Goal: Task Accomplishment & Management: Use online tool/utility

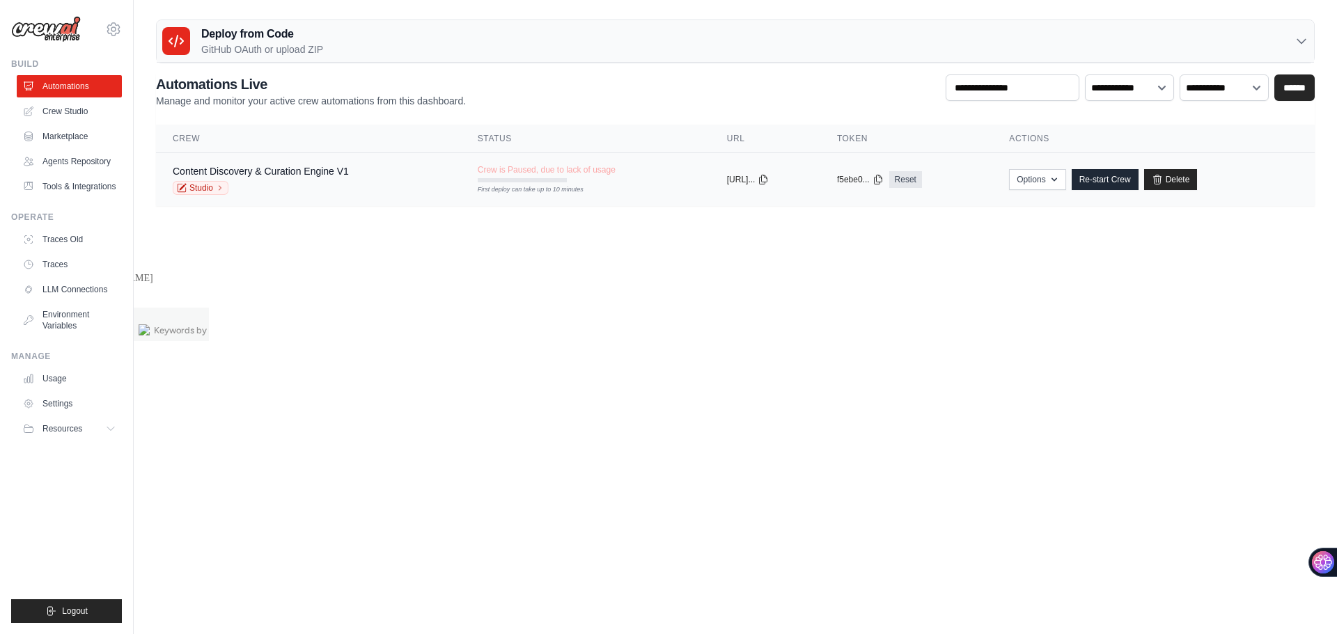
click at [292, 178] on div "Content Discovery & Curation Engine V1" at bounding box center [261, 171] width 176 height 14
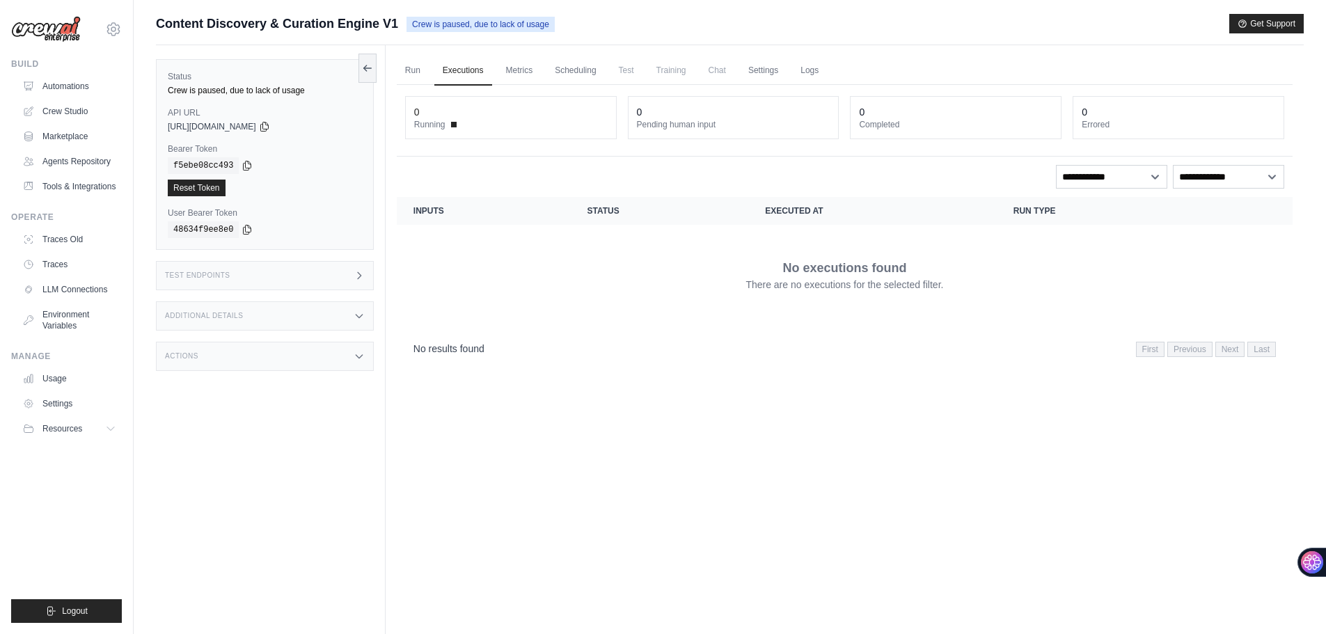
click at [283, 277] on div "Test Endpoints" at bounding box center [265, 275] width 218 height 29
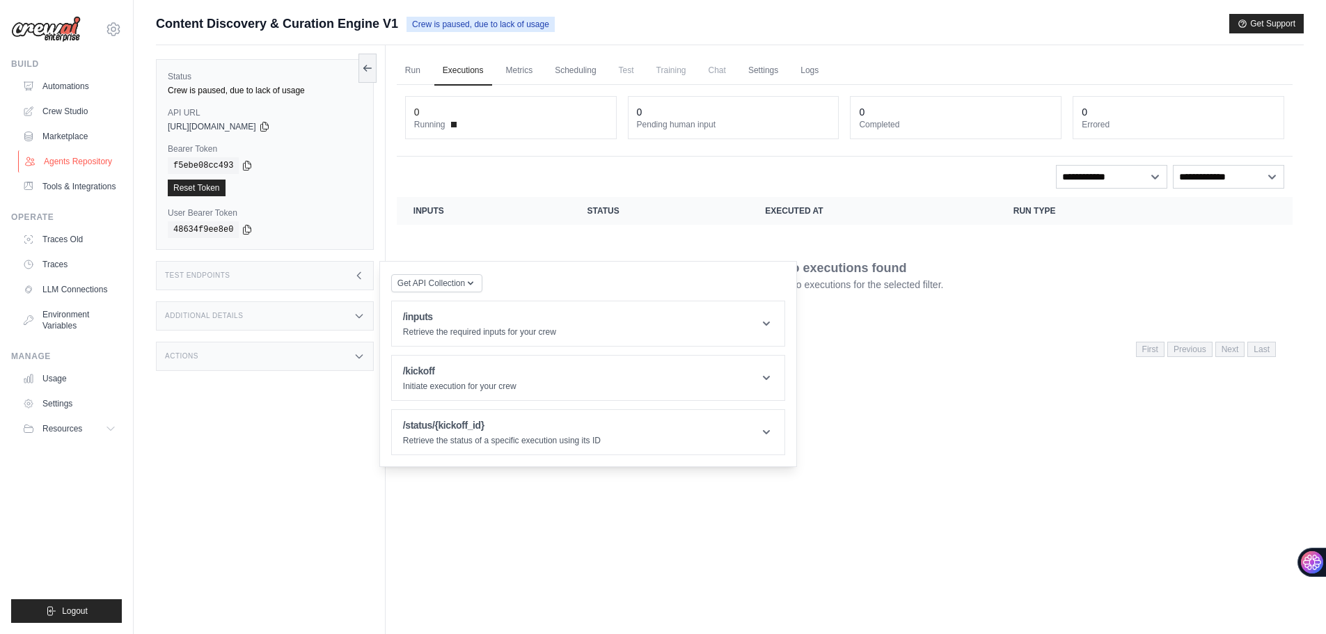
click at [95, 161] on link "Agents Repository" at bounding box center [70, 161] width 105 height 22
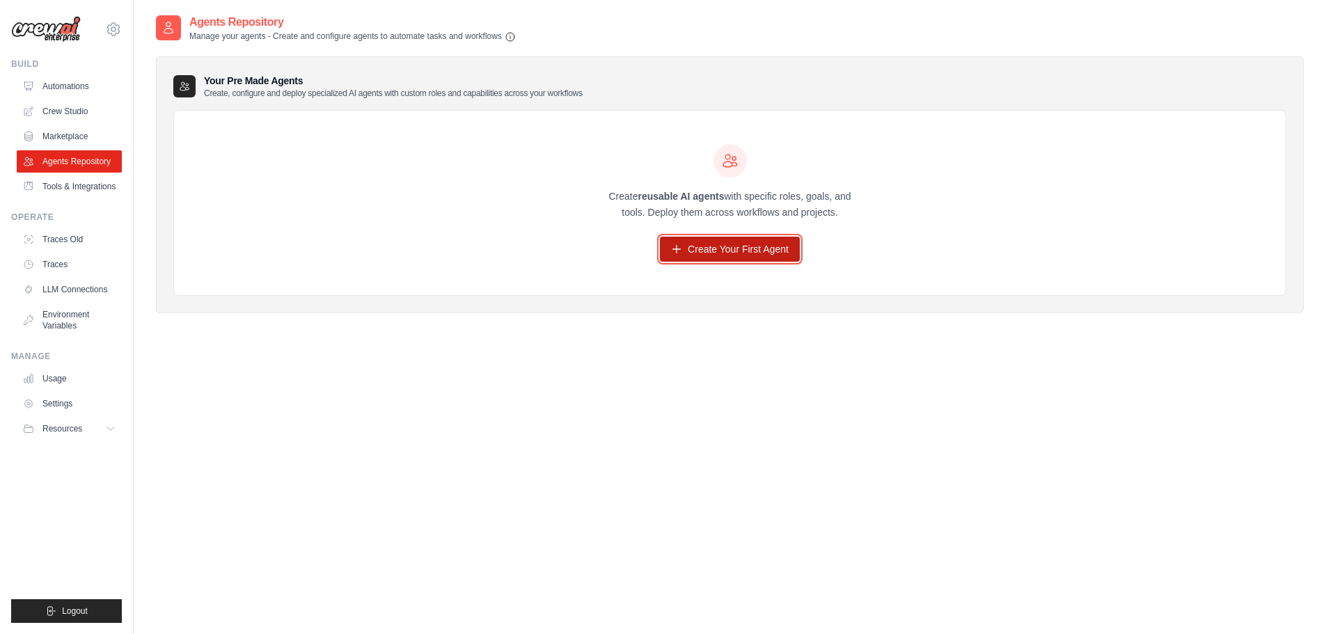
click at [768, 258] on link "Create Your First Agent" at bounding box center [730, 249] width 140 height 25
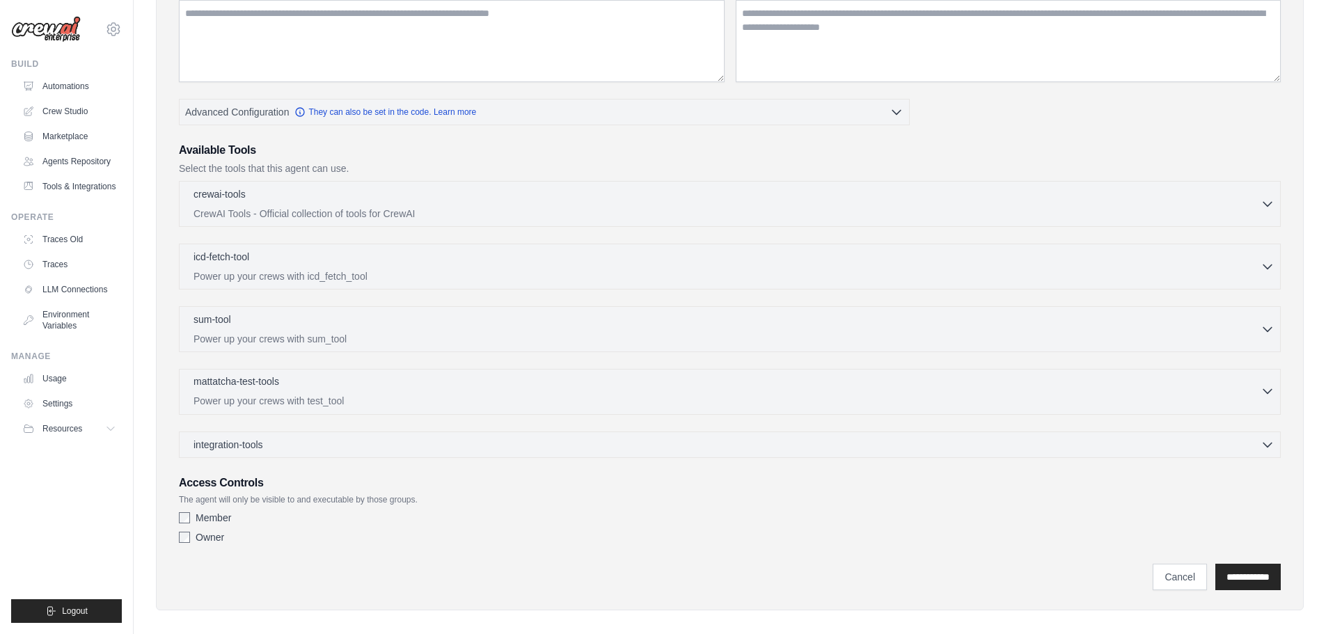
scroll to position [219, 0]
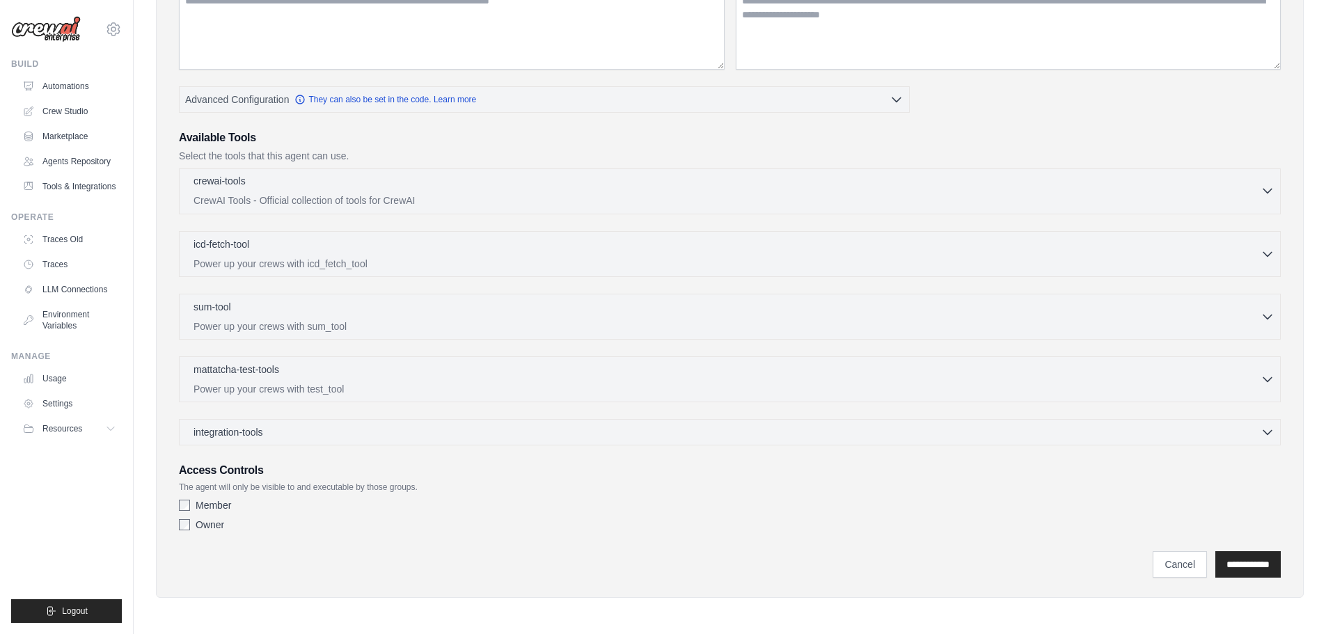
click at [458, 195] on p "CrewAI Tools - Official collection of tools for CrewAI" at bounding box center [727, 201] width 1067 height 14
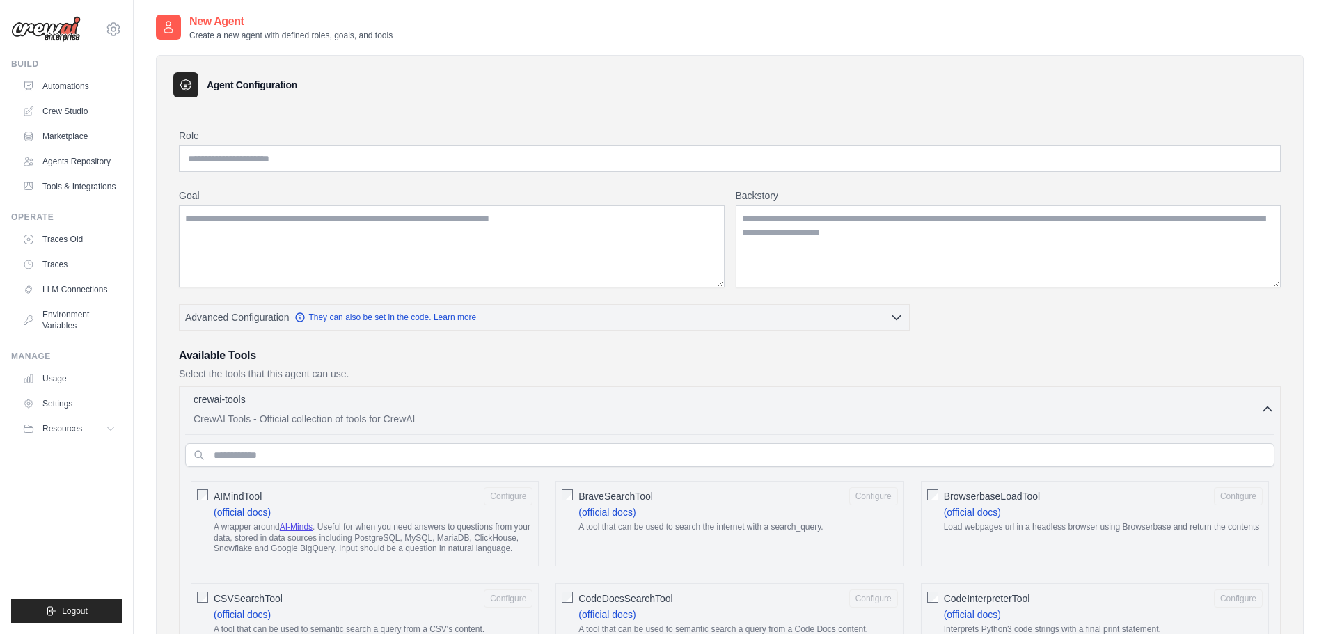
scroll to position [0, 0]
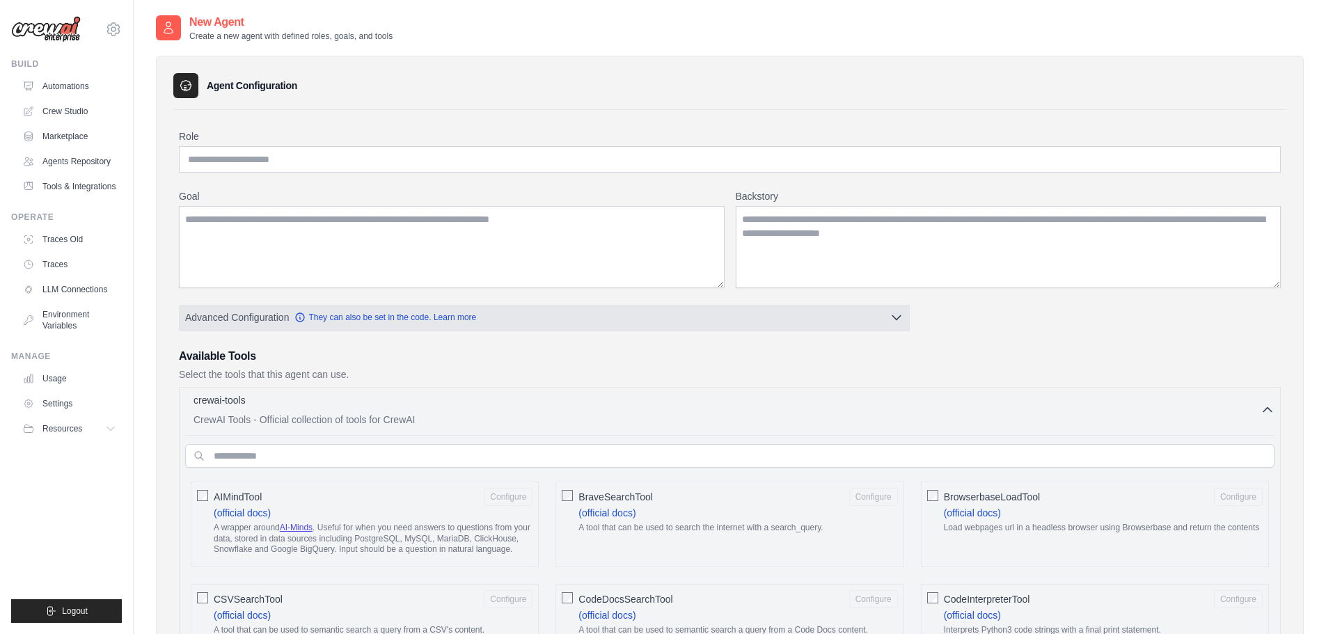
click at [876, 321] on button "Advanced Configuration They can also be set in the code. Learn more" at bounding box center [545, 317] width 730 height 25
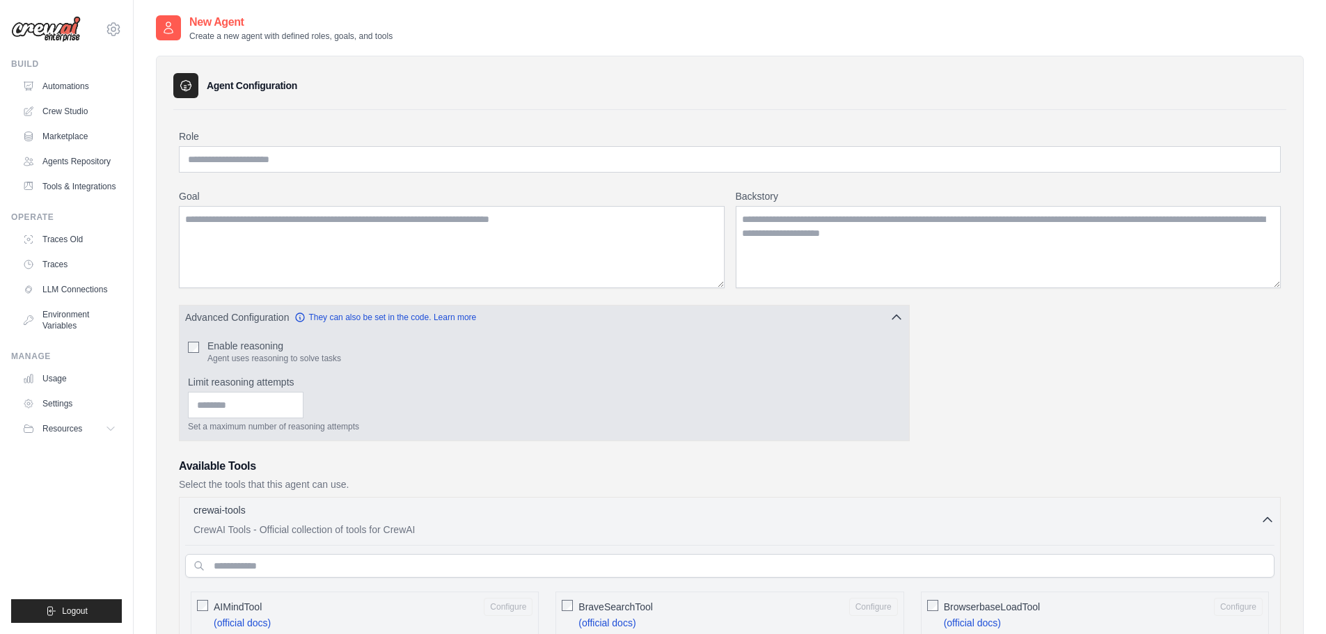
click at [880, 315] on button "Advanced Configuration They can also be set in the code. Learn more" at bounding box center [545, 317] width 730 height 25
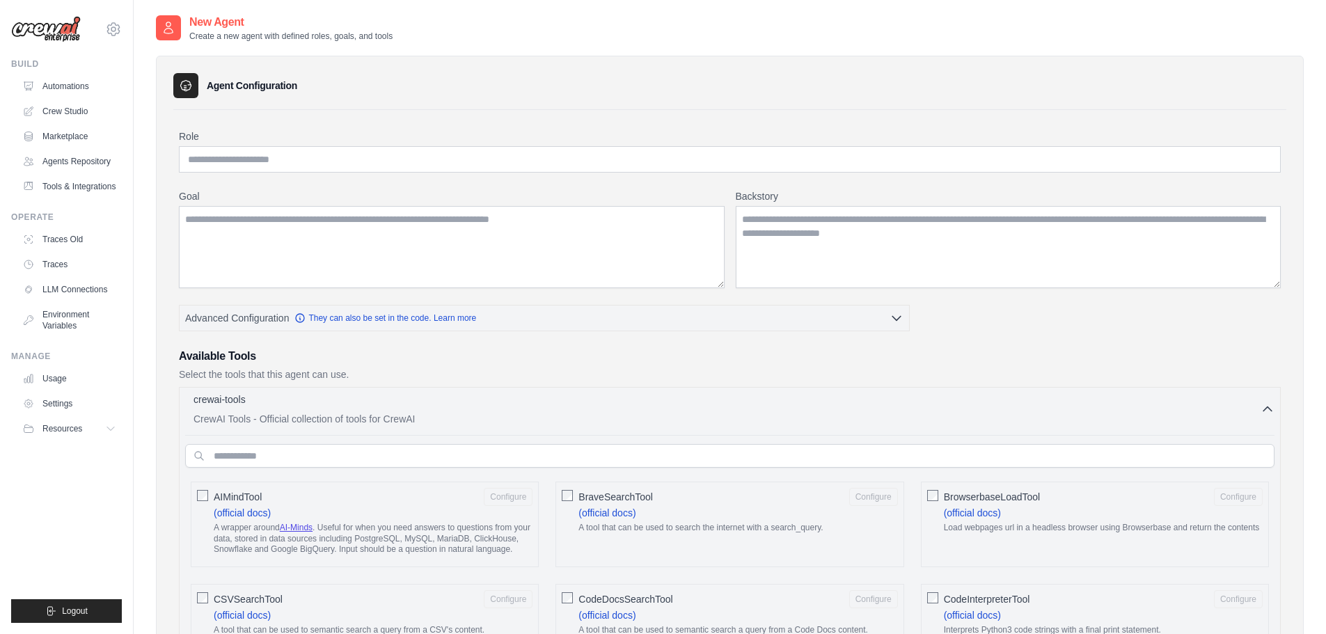
click at [1270, 413] on icon "button" at bounding box center [1268, 409] width 14 height 14
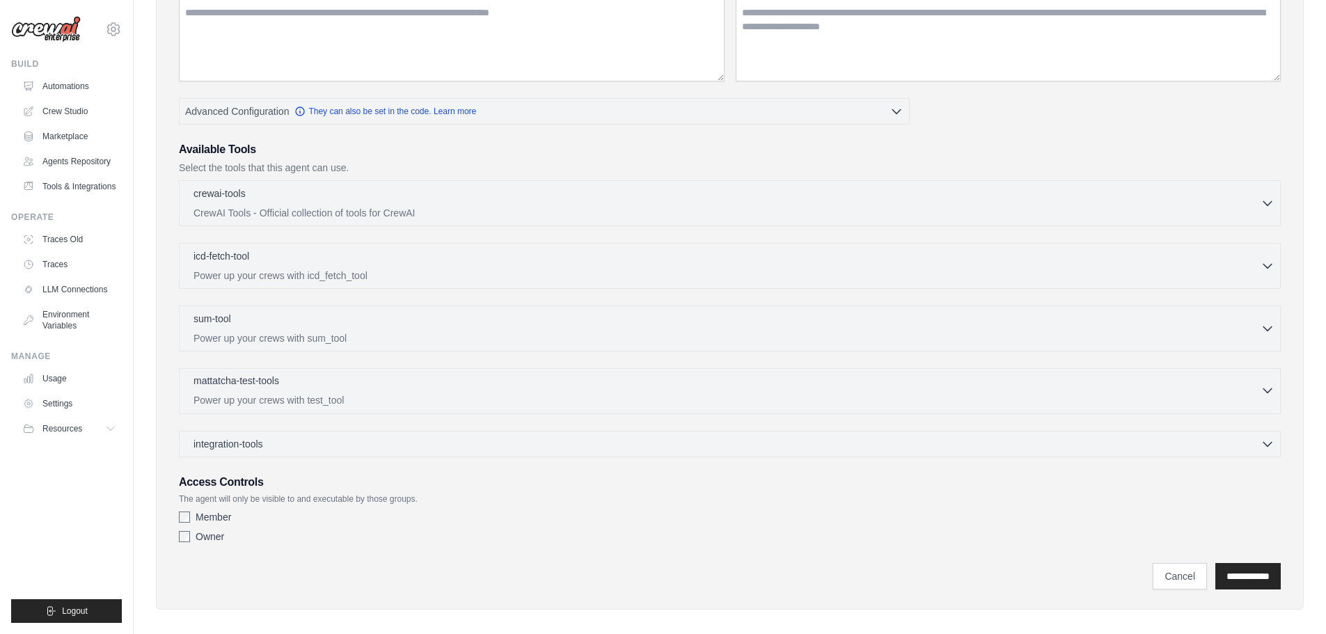
scroll to position [207, 0]
click at [489, 327] on div "sum-tool 0 selected" at bounding box center [727, 318] width 1067 height 17
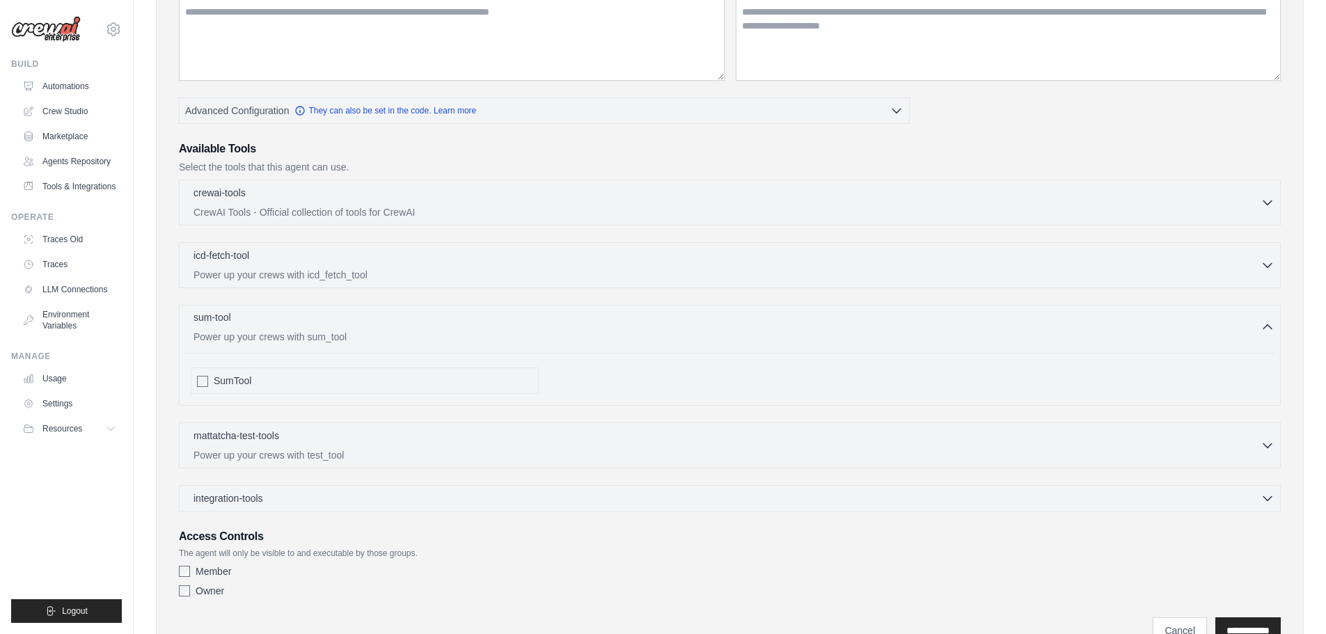
click at [489, 327] on div "sum-tool 0 selected Power up your crews with sum_tool" at bounding box center [727, 326] width 1067 height 33
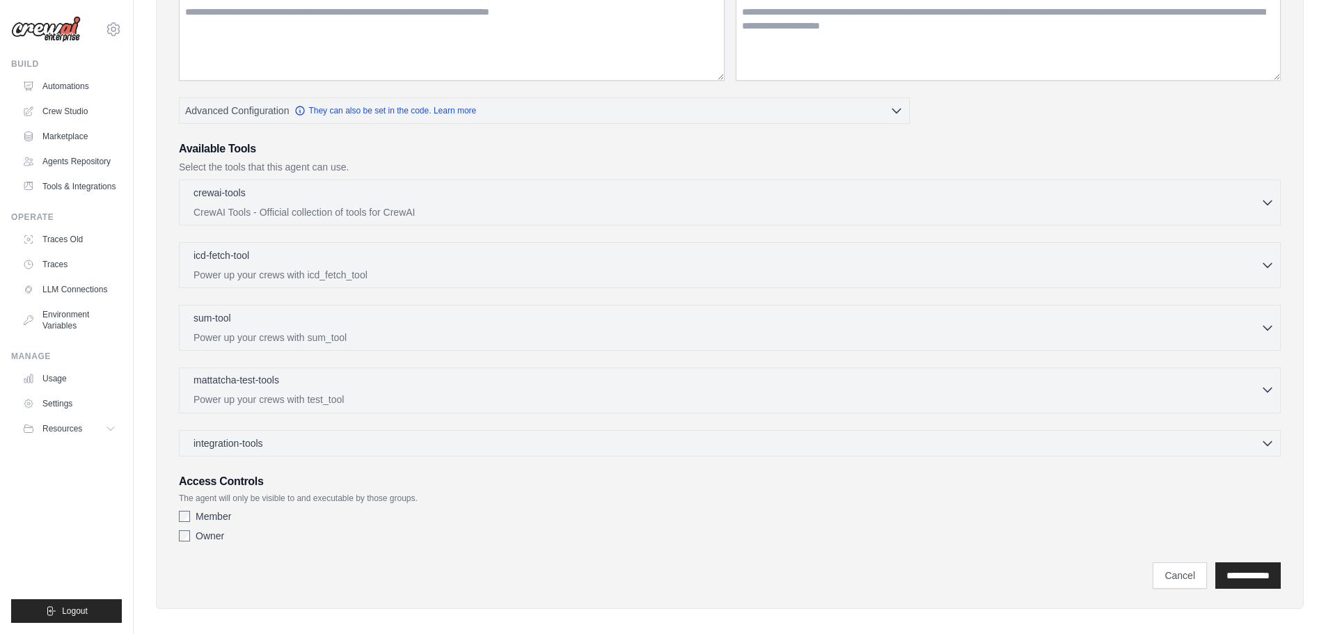
click at [453, 398] on p "Power up your crews with test_tool" at bounding box center [727, 400] width 1067 height 14
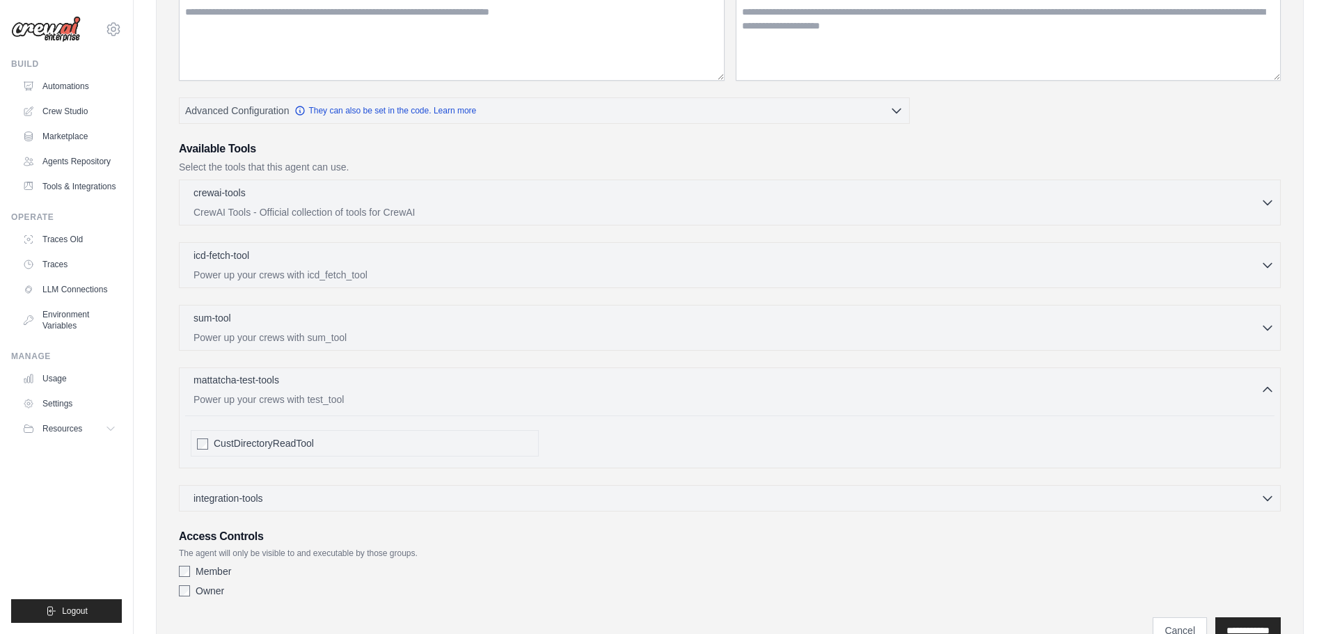
click at [453, 398] on p "Power up your crews with test_tool" at bounding box center [727, 400] width 1067 height 14
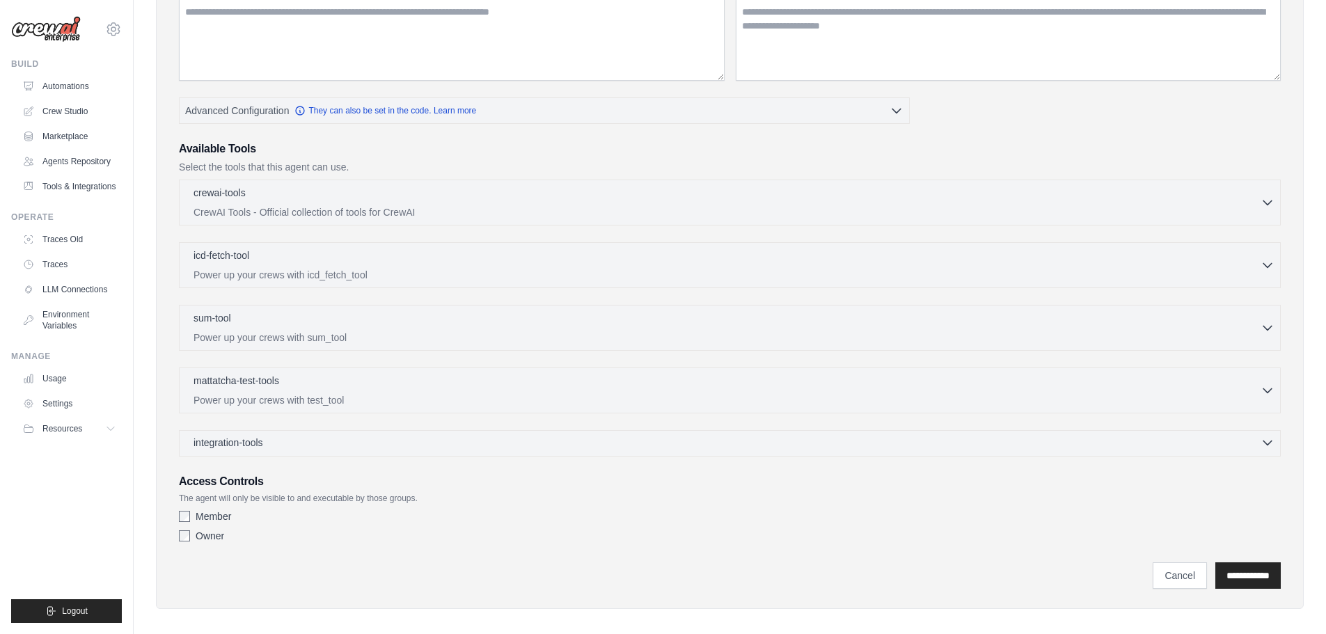
click at [421, 448] on div "integration-tools 0 selected" at bounding box center [734, 443] width 1081 height 14
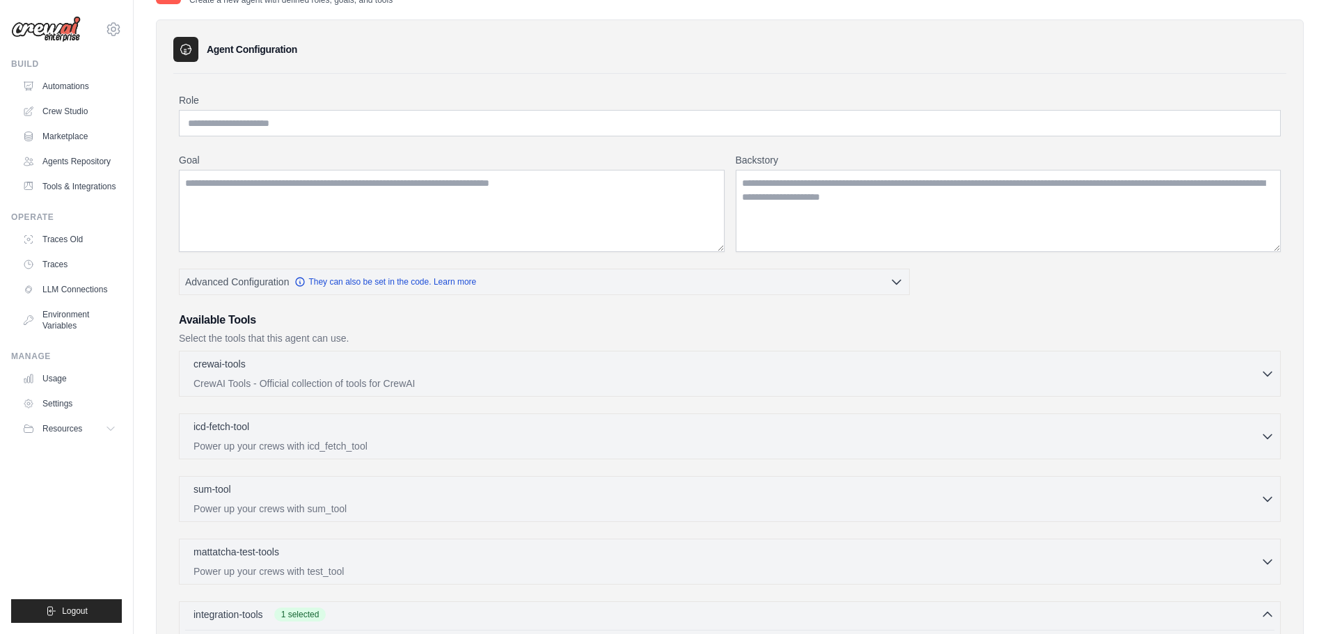
scroll to position [0, 0]
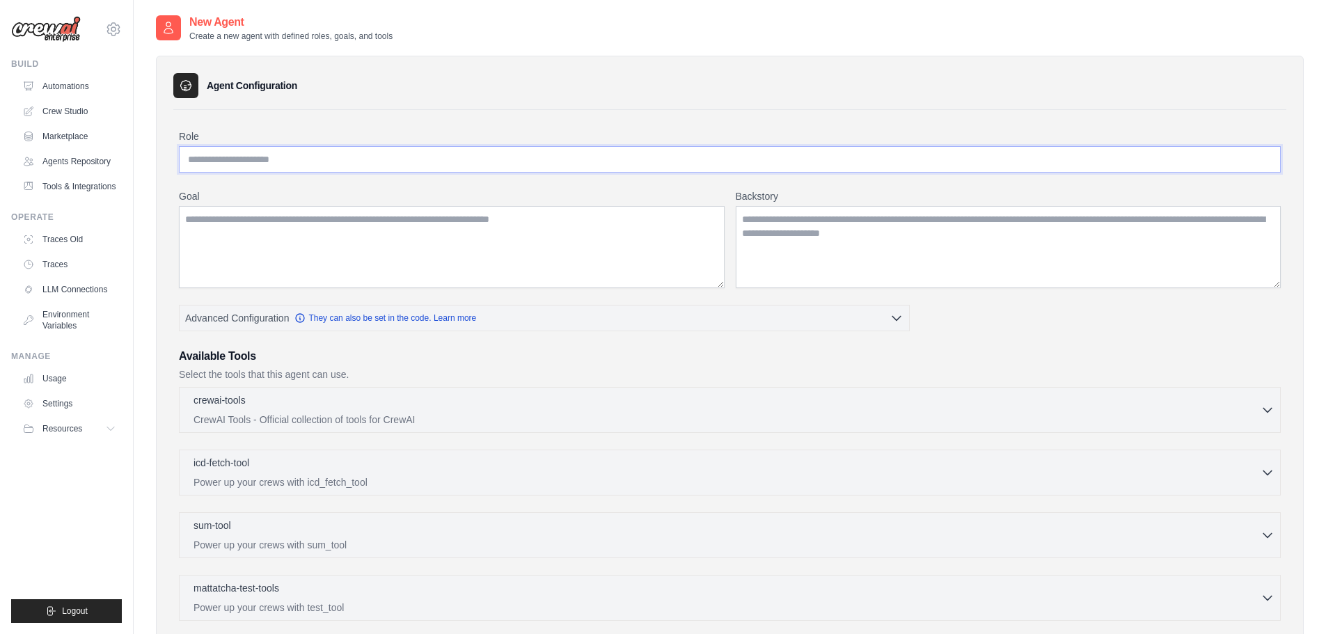
click at [249, 164] on input "Role" at bounding box center [730, 159] width 1102 height 26
type input "**********"
type textarea "**********"
click at [71, 434] on span "Resources" at bounding box center [64, 428] width 40 height 11
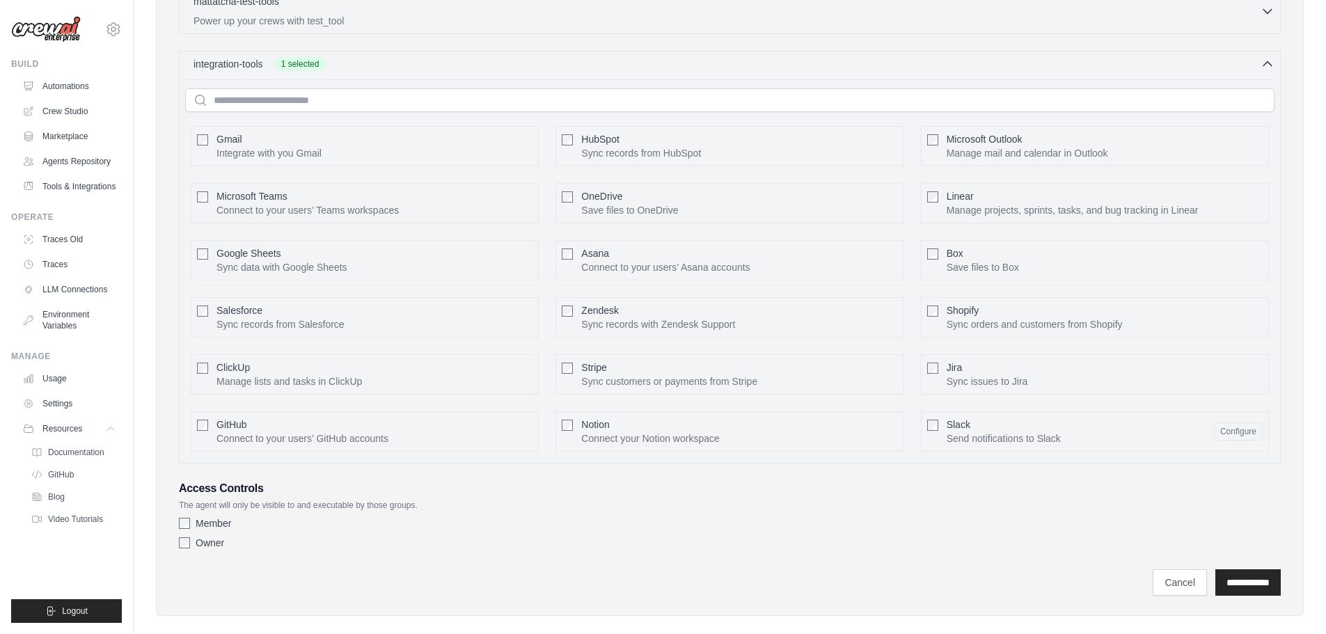
scroll to position [605, 0]
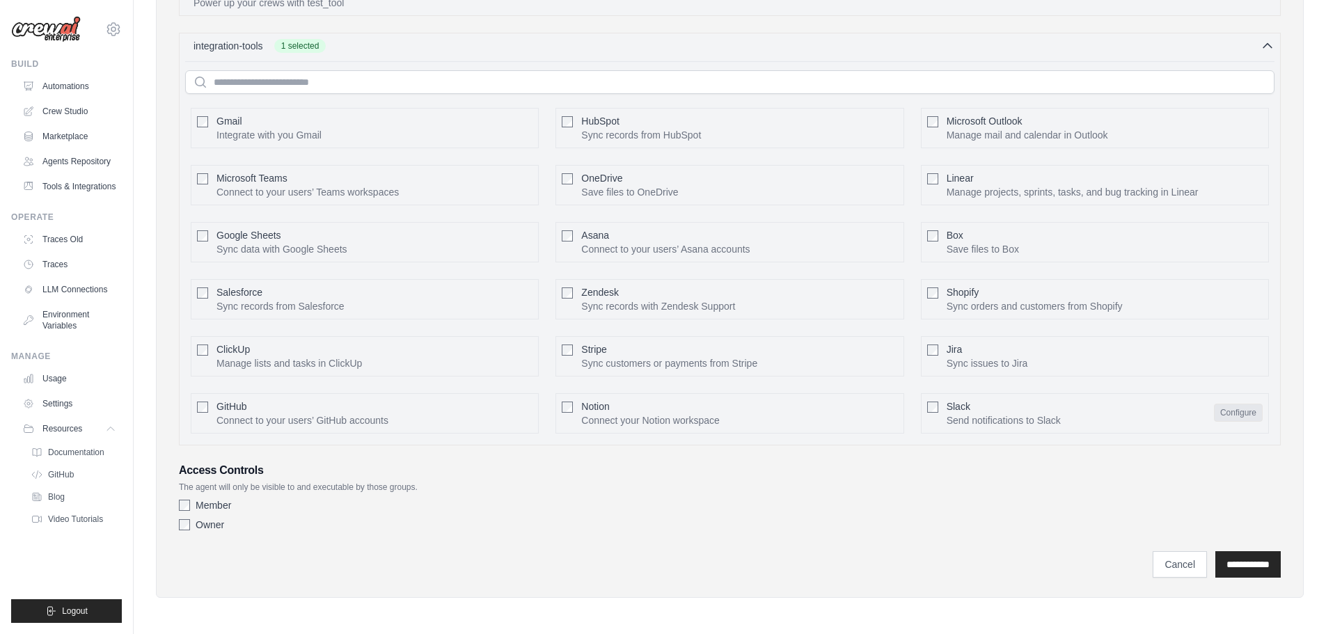
click at [1229, 416] on button "Configure" at bounding box center [1238, 413] width 49 height 18
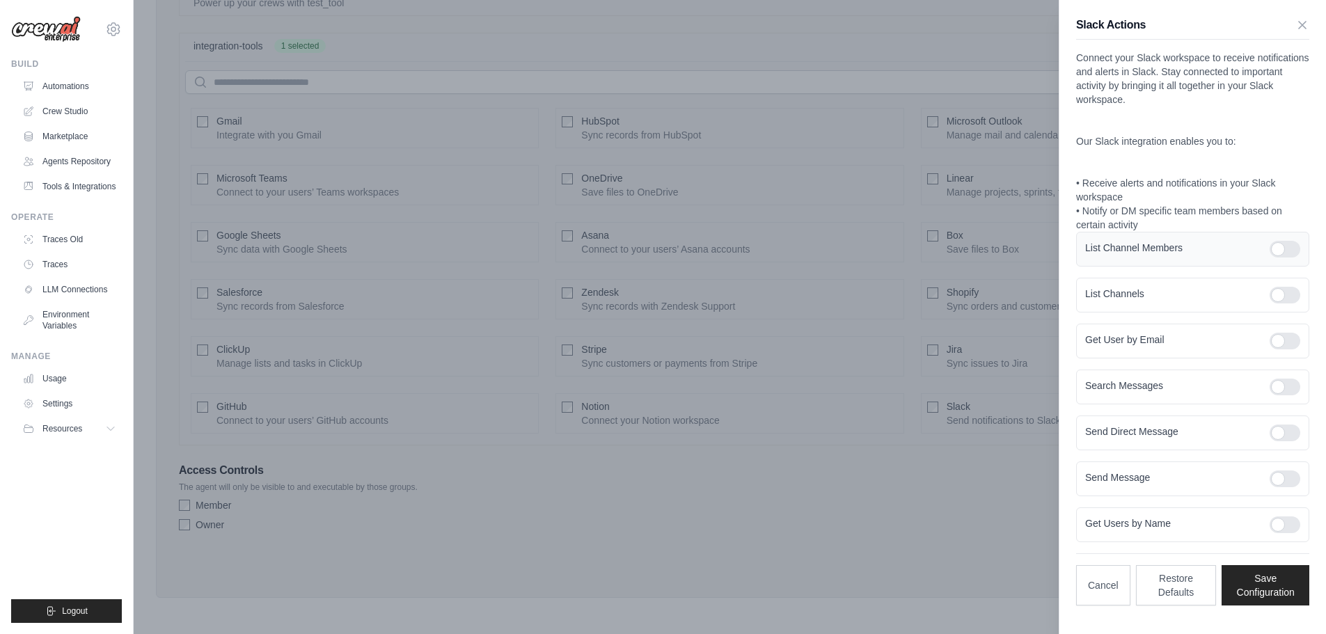
click at [1291, 251] on div at bounding box center [1285, 249] width 31 height 17
click at [1287, 386] on div at bounding box center [1285, 387] width 31 height 17
click at [1288, 434] on div at bounding box center [1285, 433] width 31 height 17
click at [1284, 475] on div at bounding box center [1285, 479] width 31 height 17
click at [1287, 291] on div at bounding box center [1285, 295] width 31 height 17
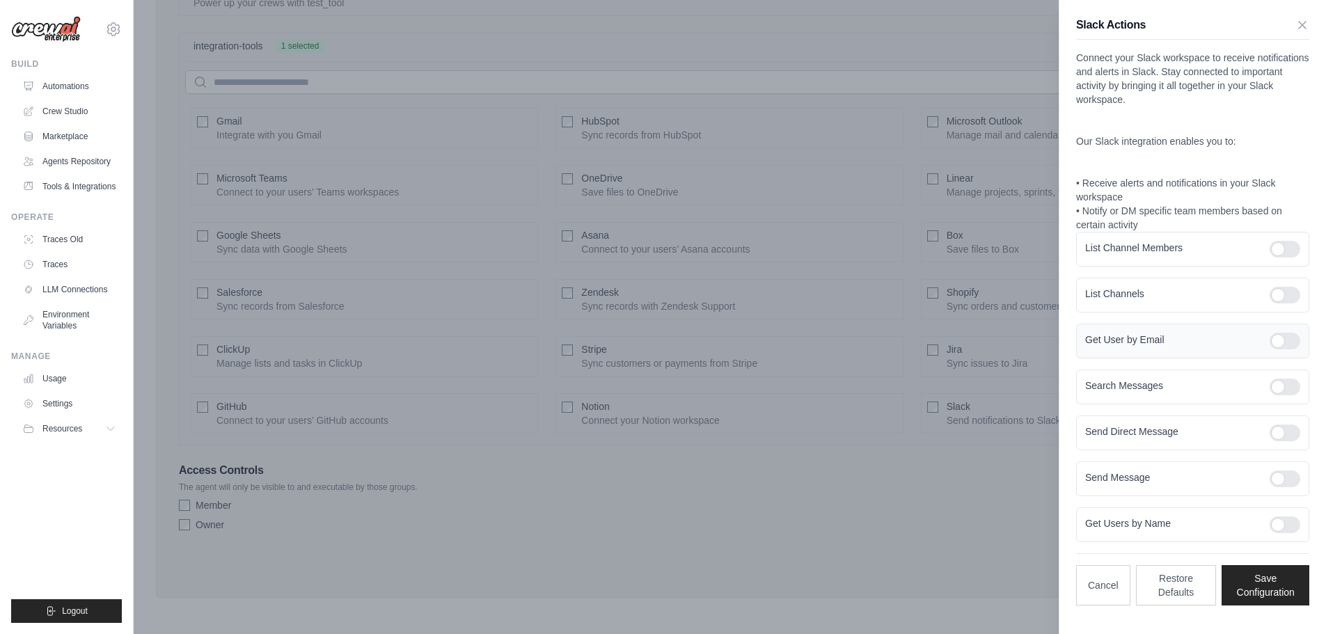
click at [1290, 343] on div at bounding box center [1285, 341] width 31 height 17
click at [1294, 523] on div at bounding box center [1285, 525] width 31 height 17
click at [1261, 581] on button "Save Configuration" at bounding box center [1266, 585] width 88 height 40
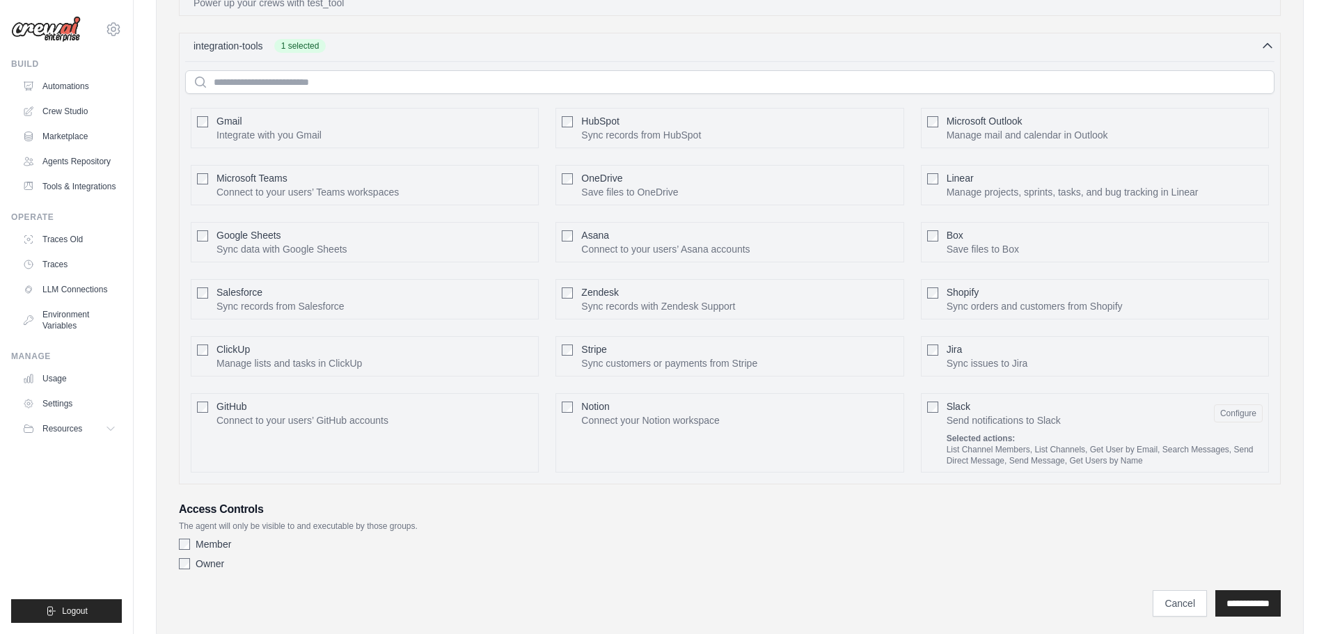
click at [1079, 445] on div "List Channel Members, List Channels, Get User by Email, Search Messages, Send D…" at bounding box center [1105, 455] width 316 height 22
click at [989, 416] on p "Send notifications to Slack" at bounding box center [1004, 421] width 114 height 14
click at [1225, 414] on button "Configure" at bounding box center [1238, 413] width 49 height 18
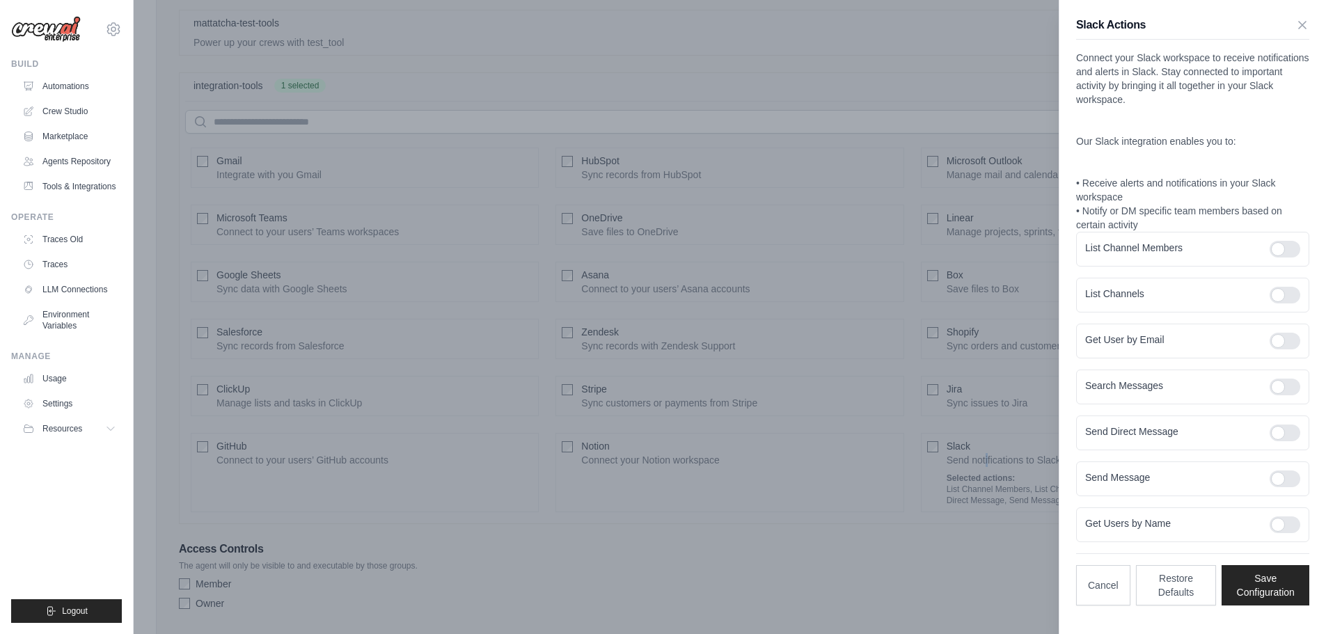
scroll to position [644, 0]
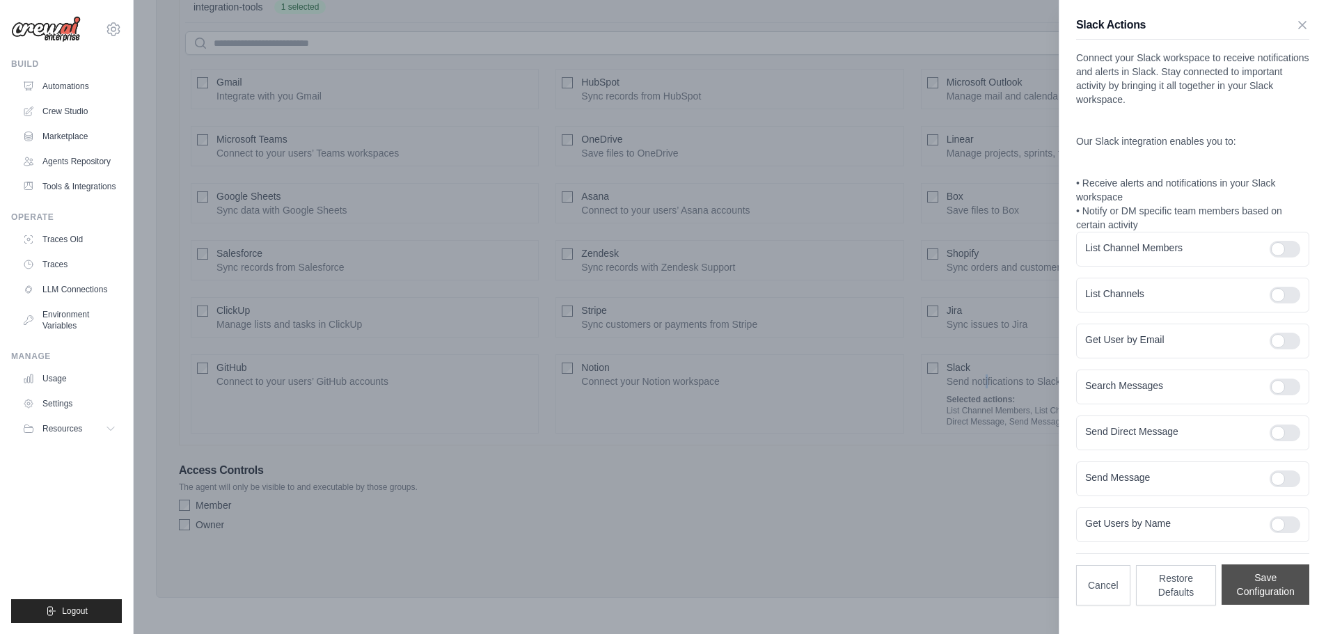
click at [1256, 579] on button "Save Configuration" at bounding box center [1266, 585] width 88 height 40
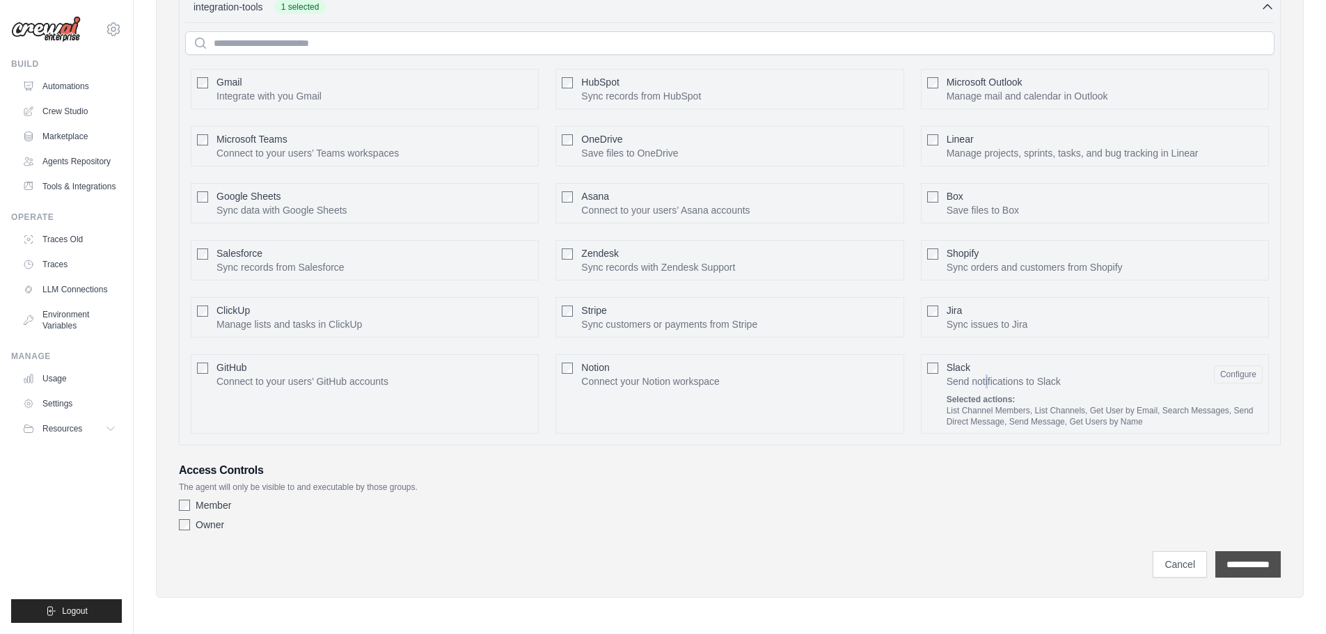
click at [1241, 569] on input "**********" at bounding box center [1248, 564] width 65 height 26
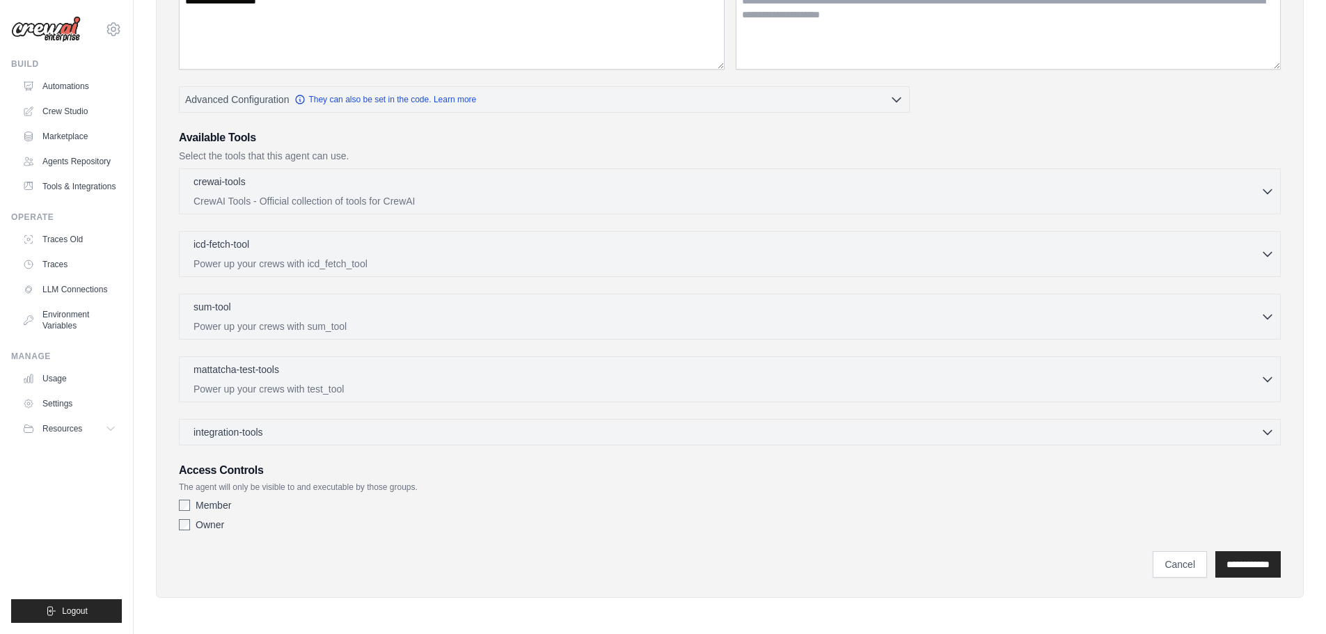
scroll to position [0, 0]
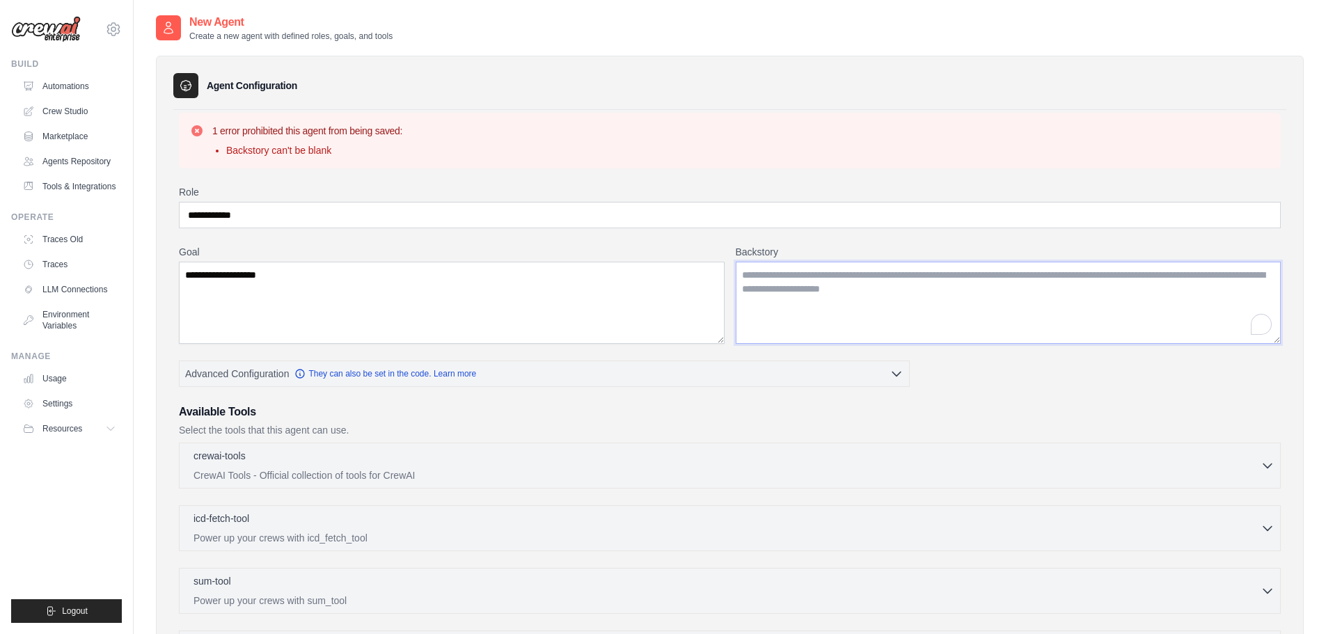
click at [819, 278] on textarea "Backstory" at bounding box center [1009, 303] width 546 height 82
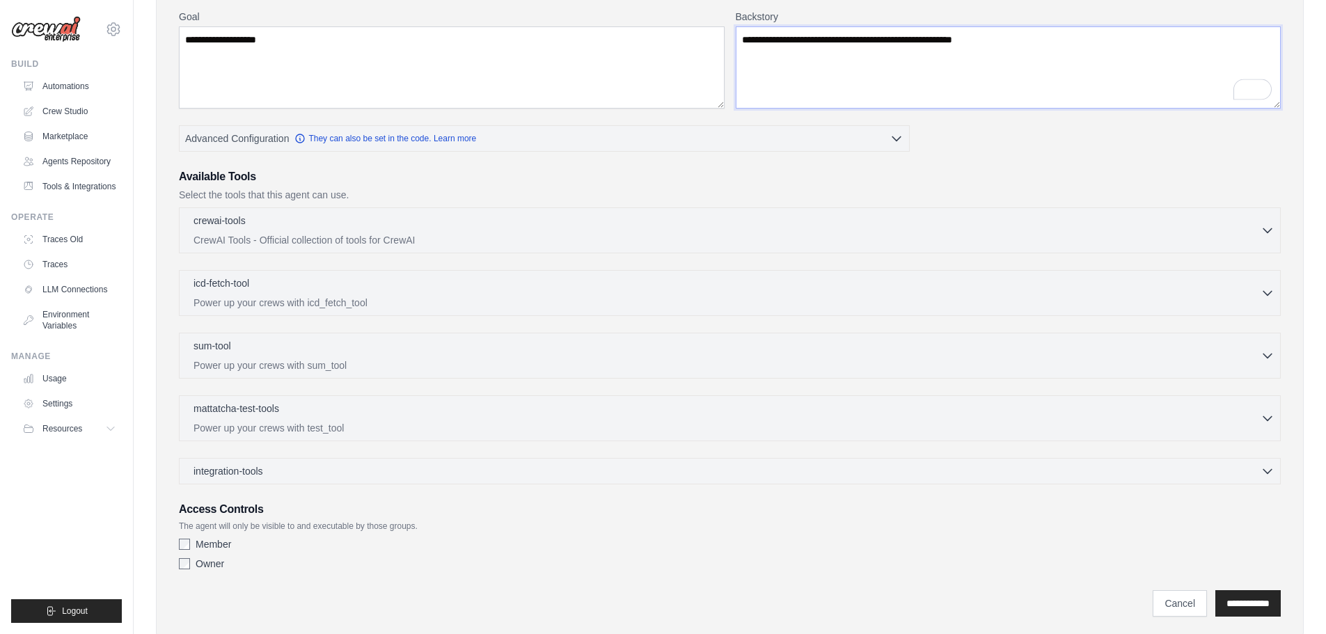
scroll to position [274, 0]
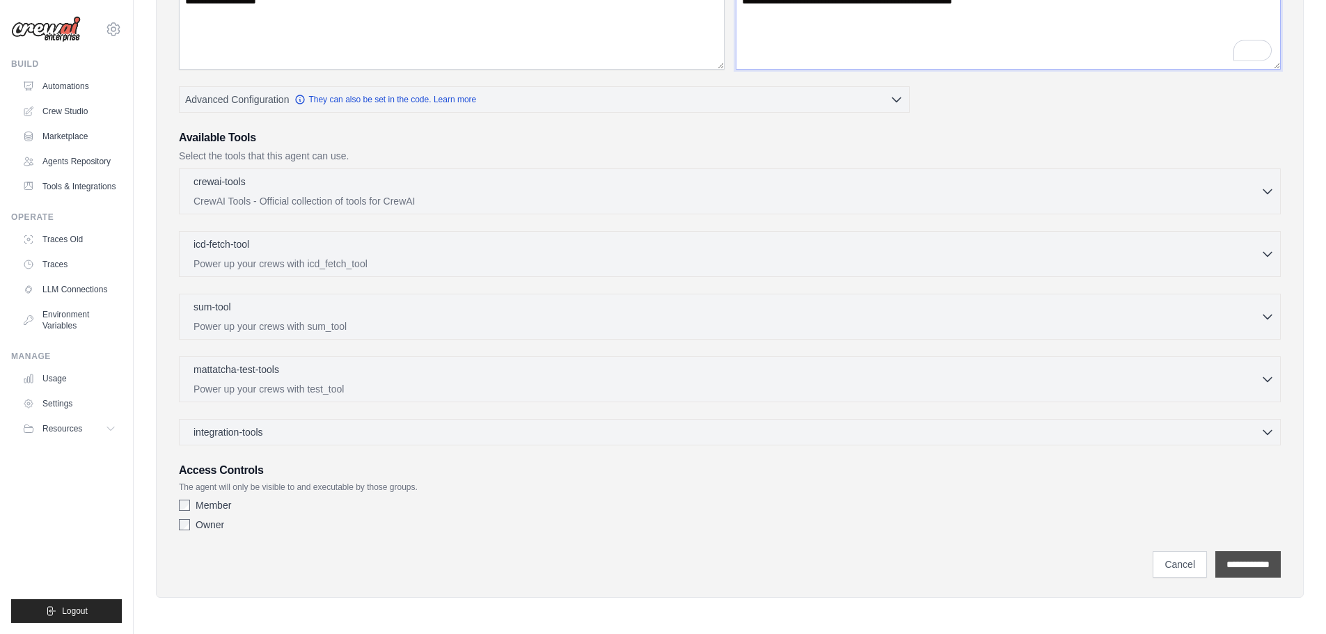
type textarea "**********"
drag, startPoint x: 1268, startPoint y: 567, endPoint x: 1248, endPoint y: 568, distance: 20.2
click at [1268, 567] on input "**********" at bounding box center [1248, 564] width 65 height 26
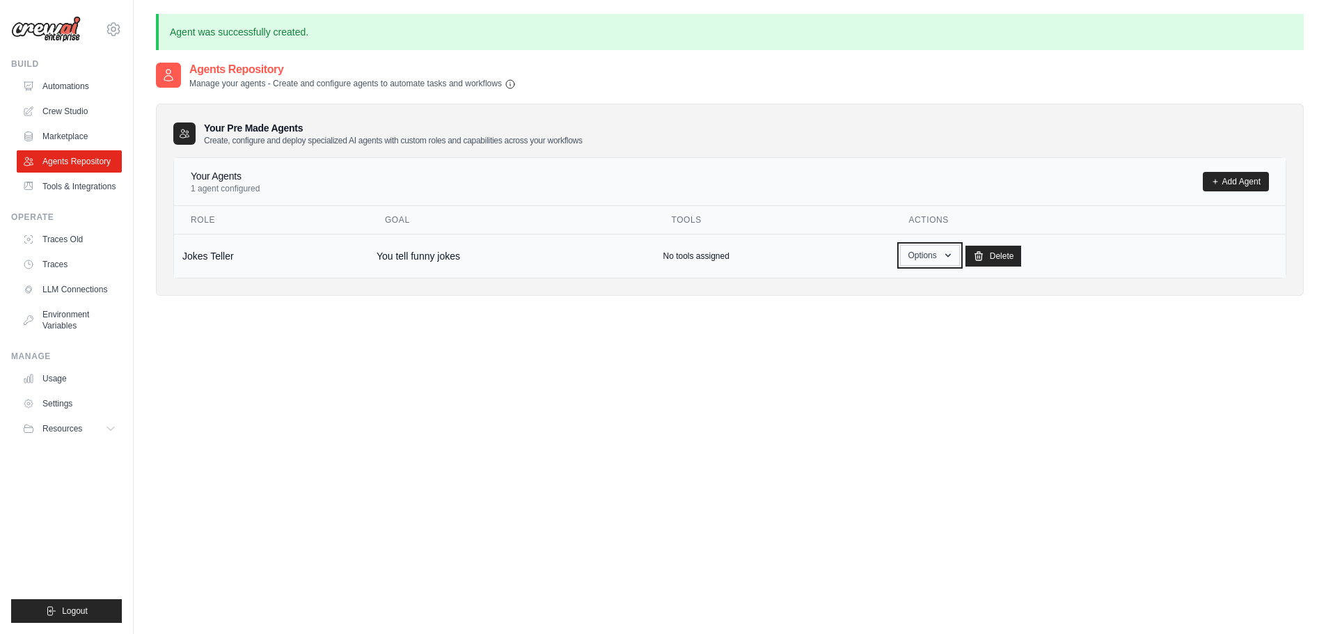
click at [930, 261] on button "Options" at bounding box center [929, 255] width 59 height 21
click at [908, 283] on link "Show" at bounding box center [910, 287] width 100 height 25
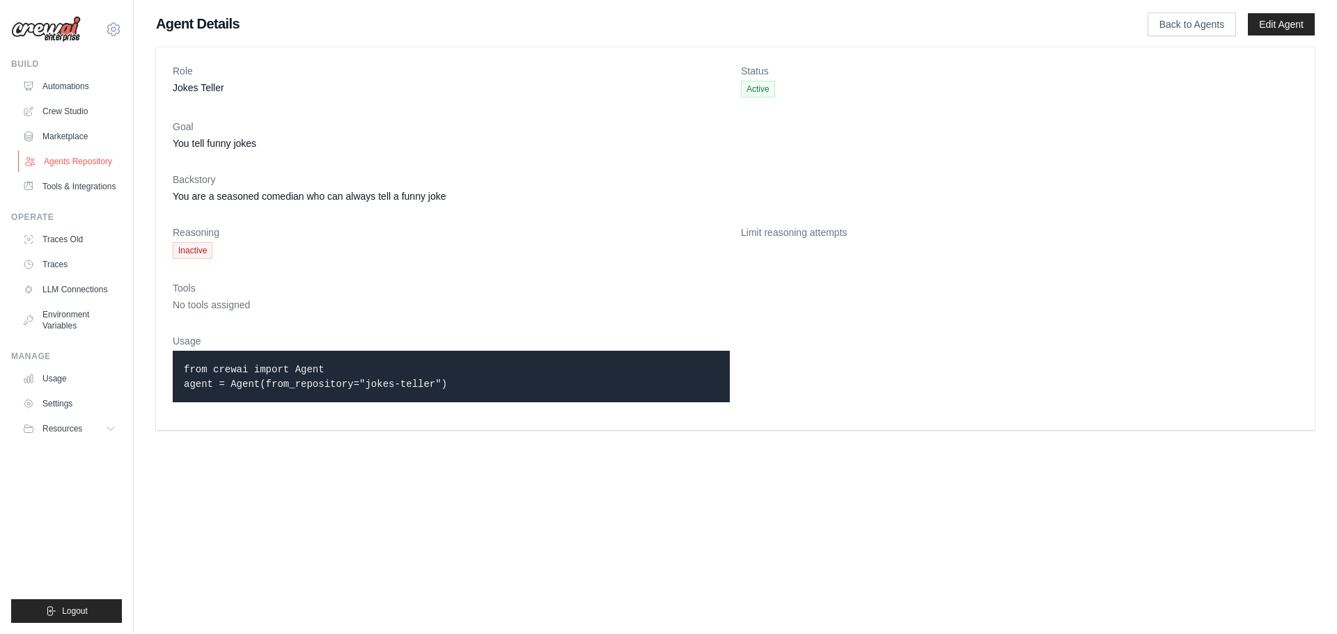
click at [77, 157] on link "Agents Repository" at bounding box center [70, 161] width 105 height 22
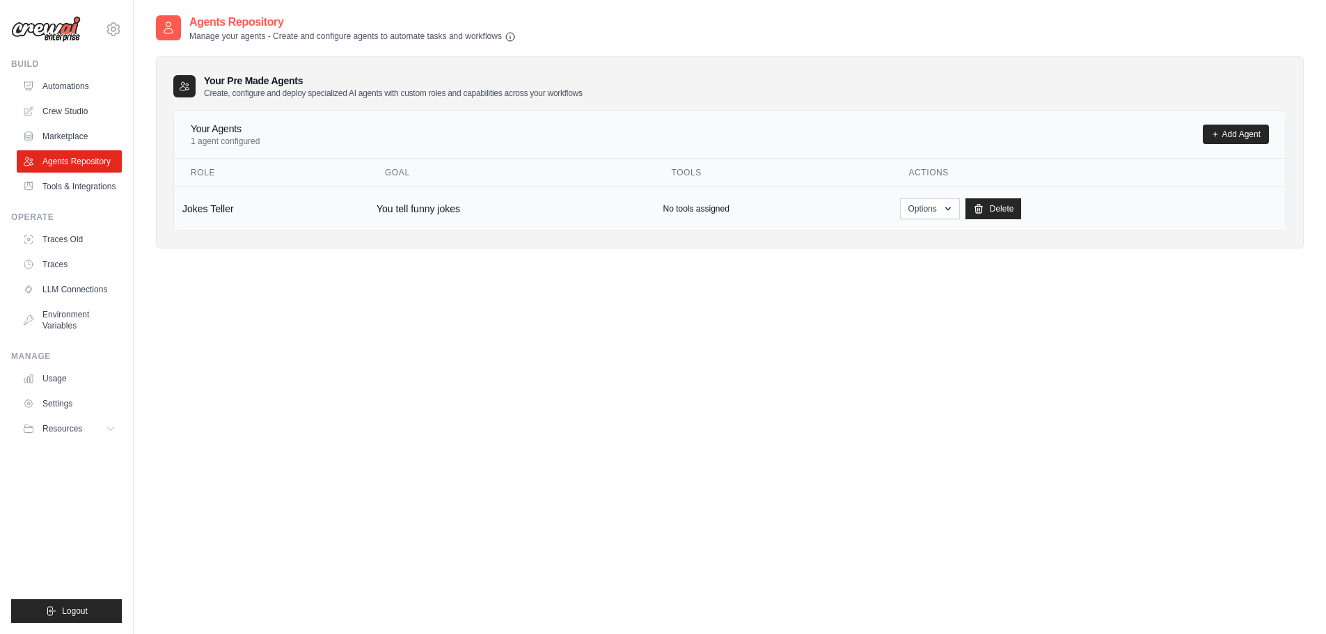
click at [1108, 213] on div "Options Show Edit Delete" at bounding box center [1088, 208] width 377 height 21
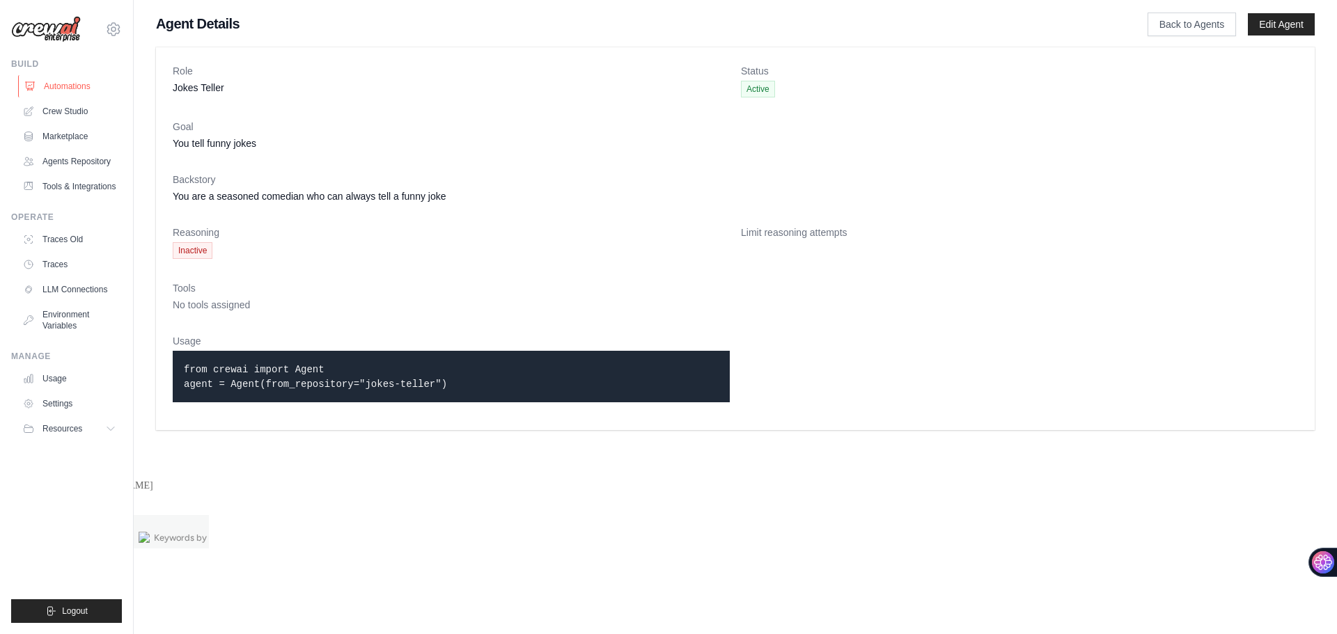
click at [75, 91] on link "Automations" at bounding box center [70, 86] width 105 height 22
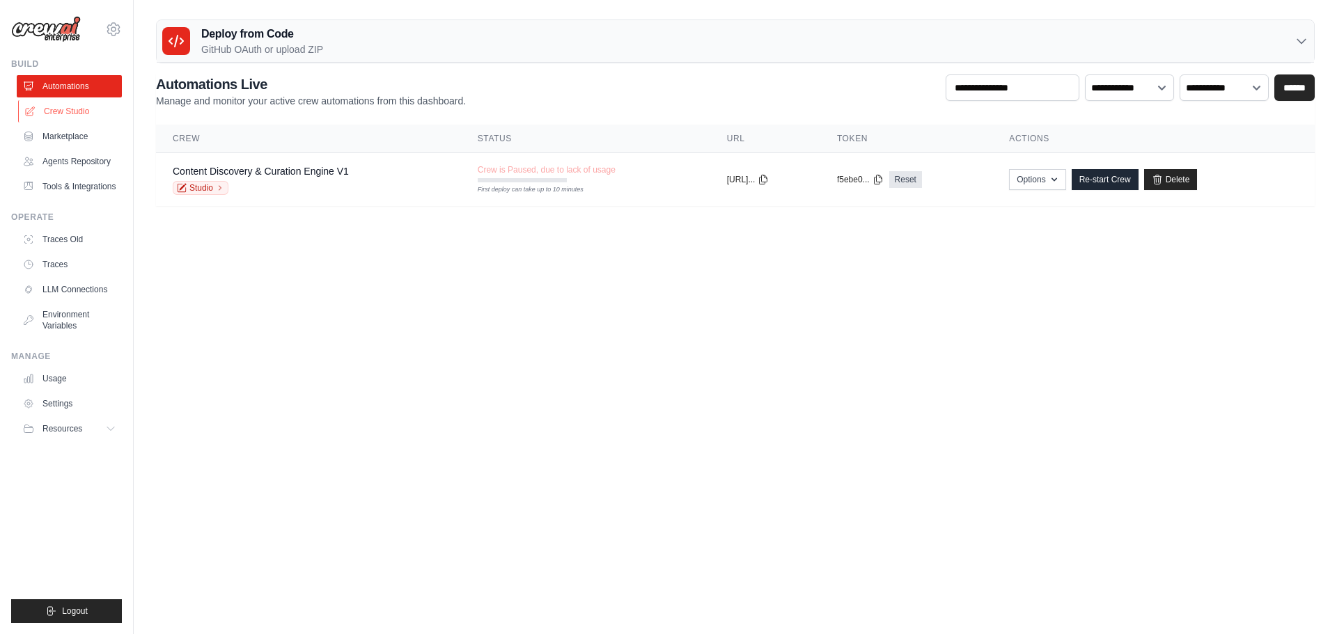
click at [66, 111] on link "Crew Studio" at bounding box center [70, 111] width 105 height 22
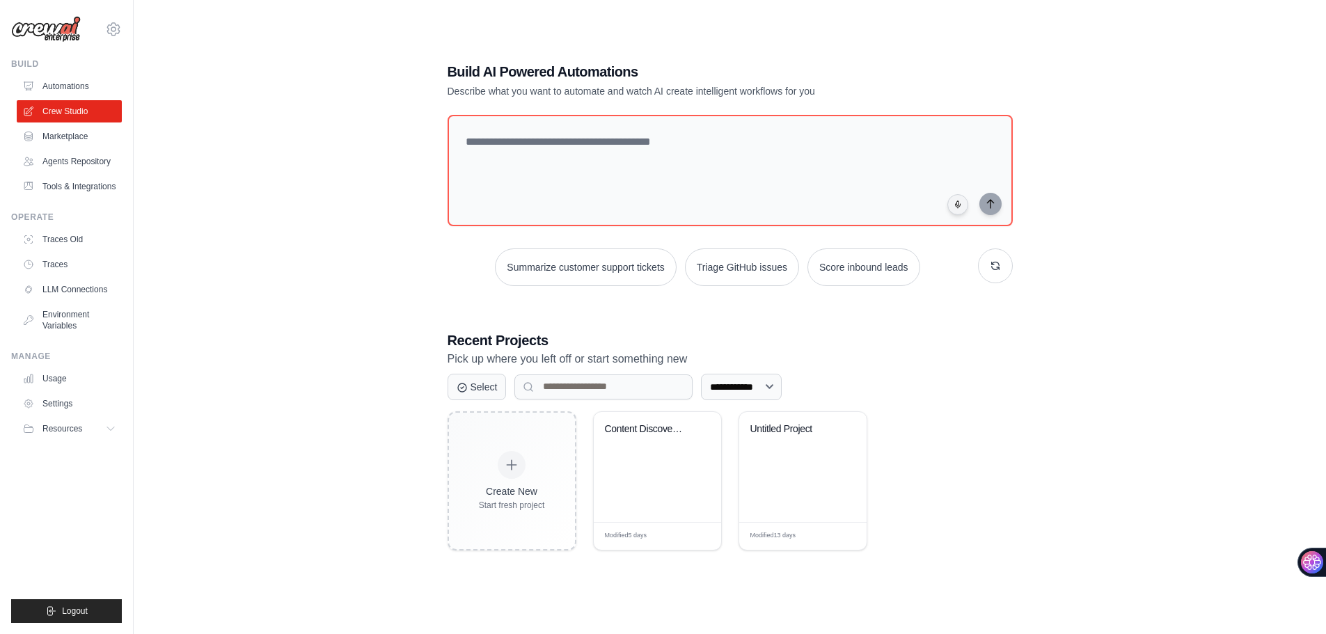
scroll to position [28, 0]
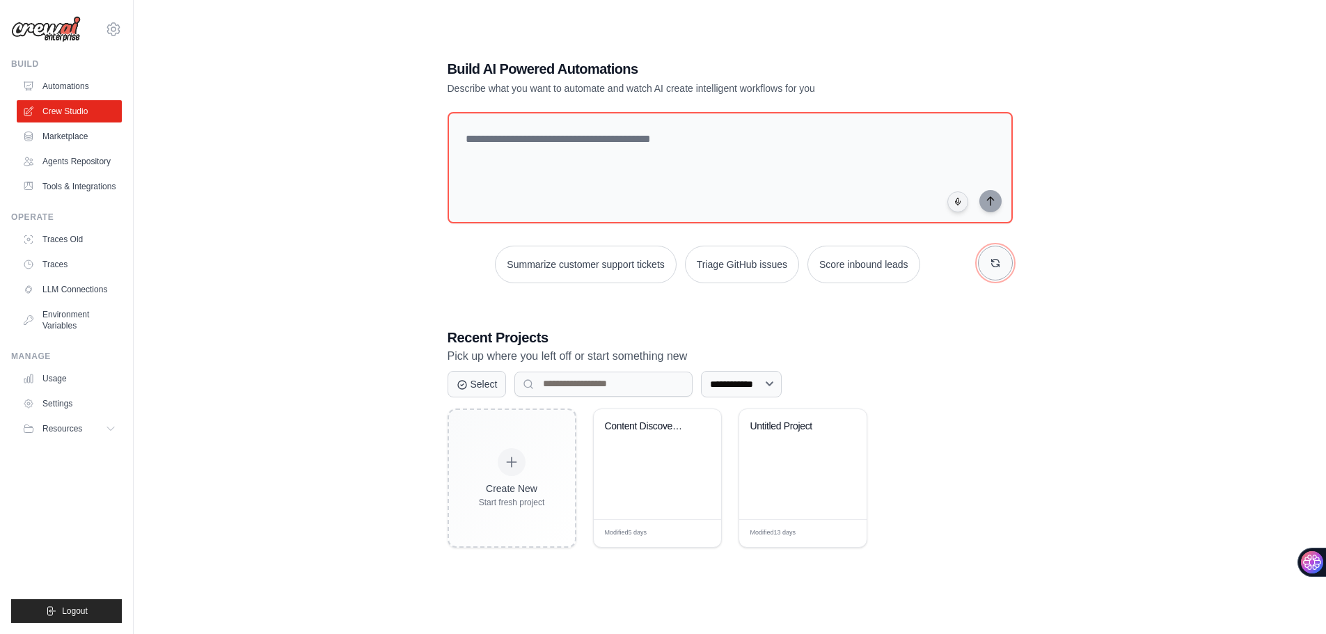
click at [990, 262] on icon "button" at bounding box center [995, 263] width 11 height 11
click at [825, 263] on button "Automate social media posting" at bounding box center [856, 265] width 157 height 38
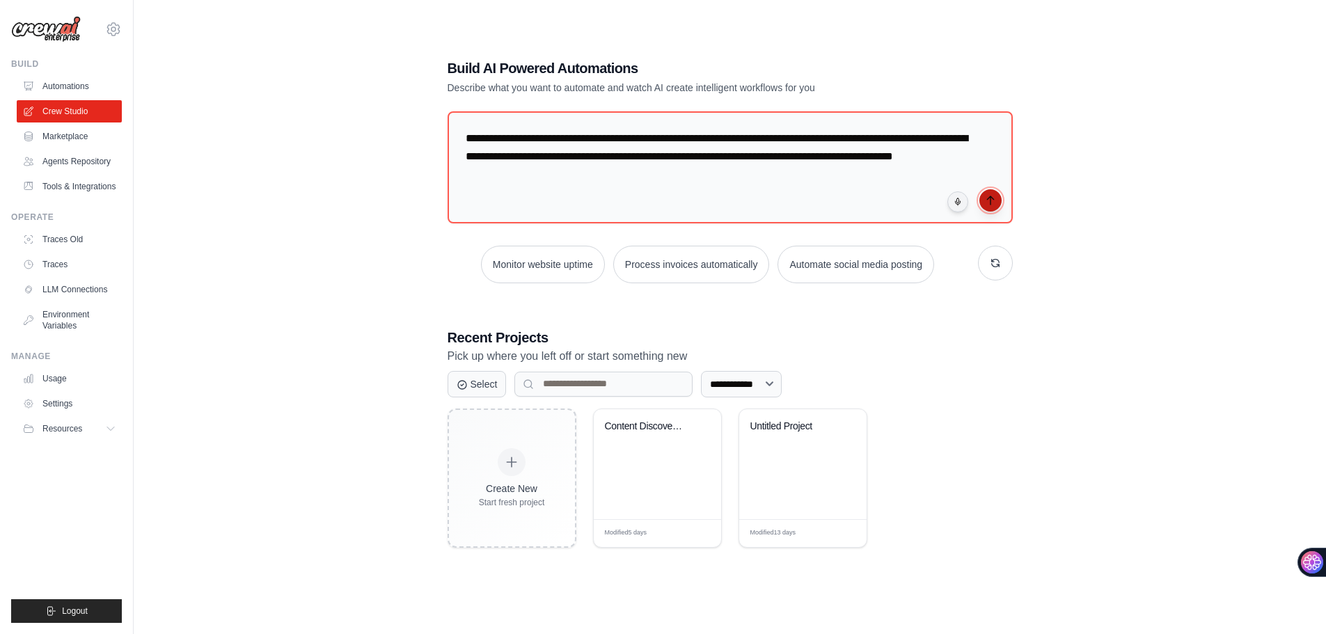
click at [984, 201] on button "submit" at bounding box center [991, 200] width 22 height 22
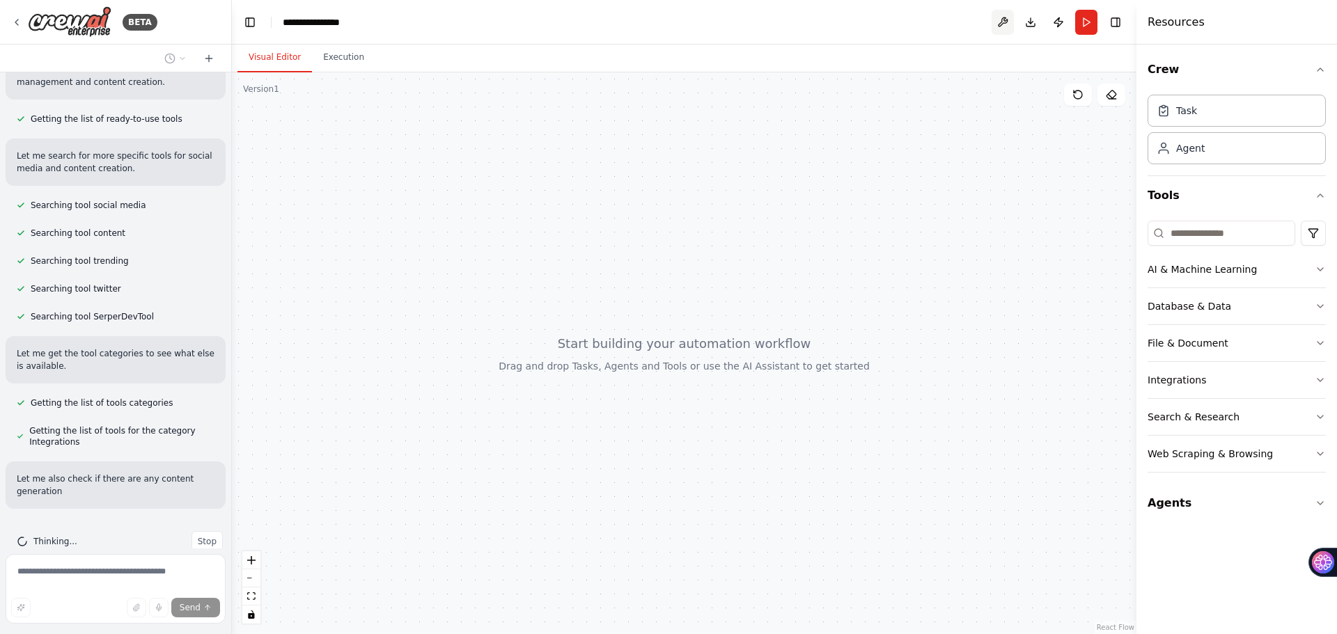
scroll to position [225, 0]
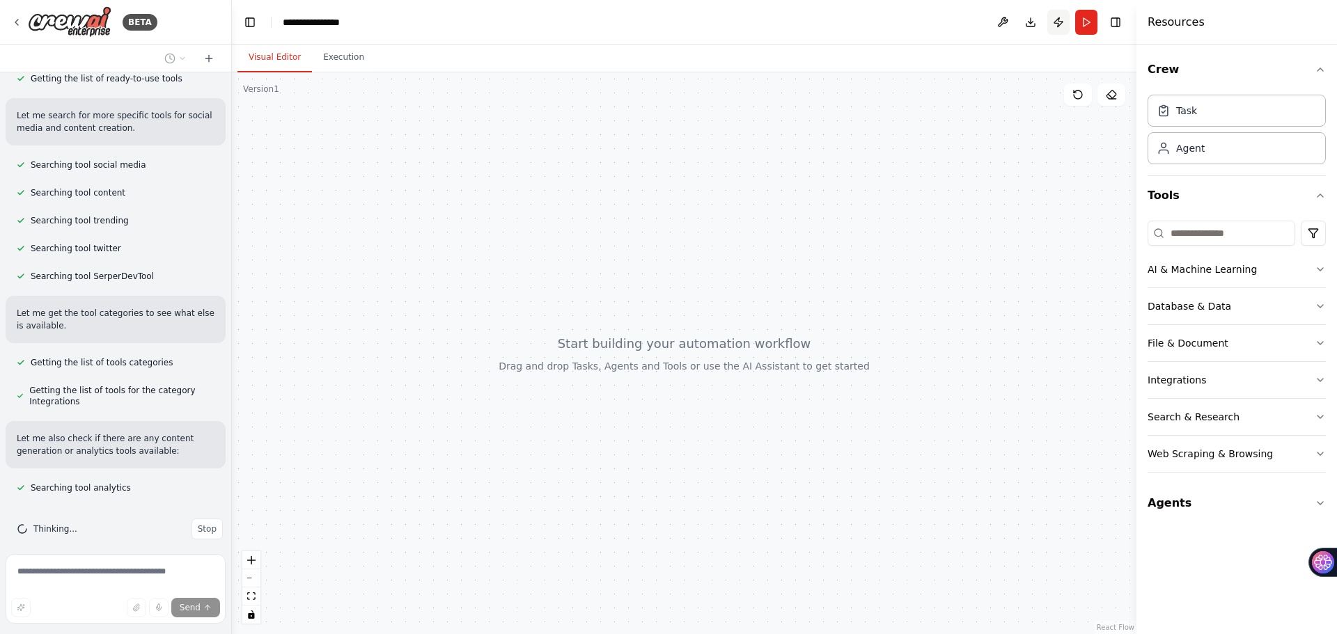
click at [1061, 21] on button "Publish" at bounding box center [1058, 22] width 22 height 25
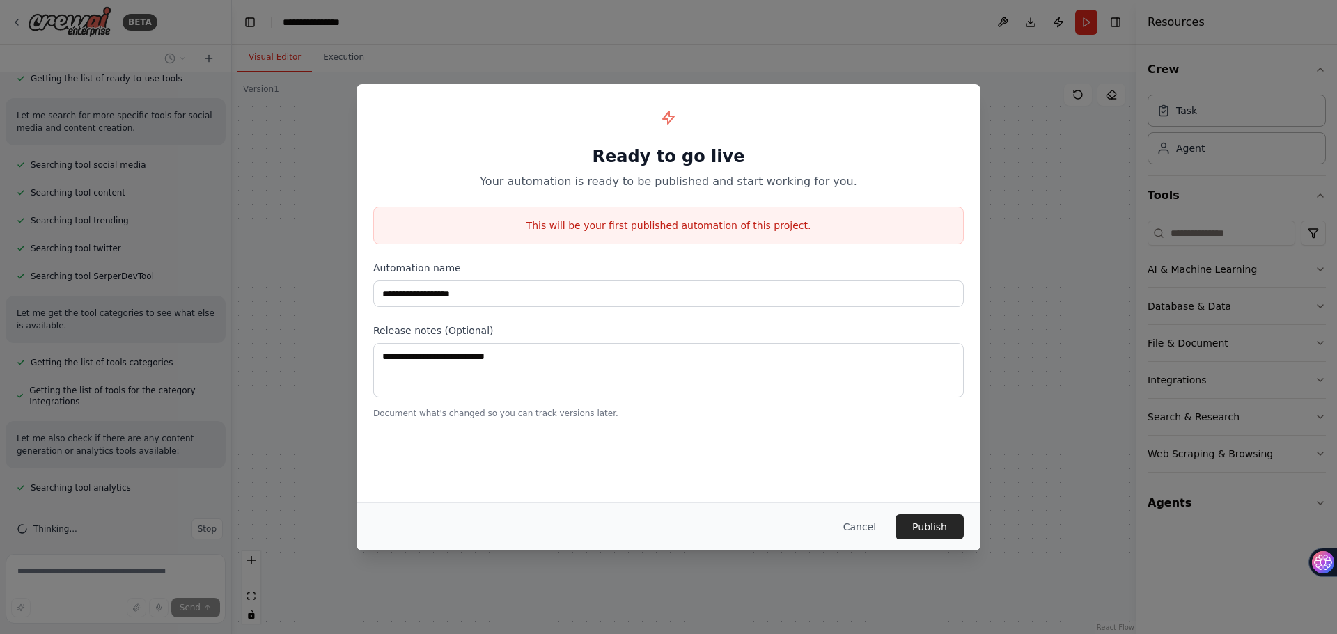
click at [862, 521] on button "Cancel" at bounding box center [859, 526] width 55 height 25
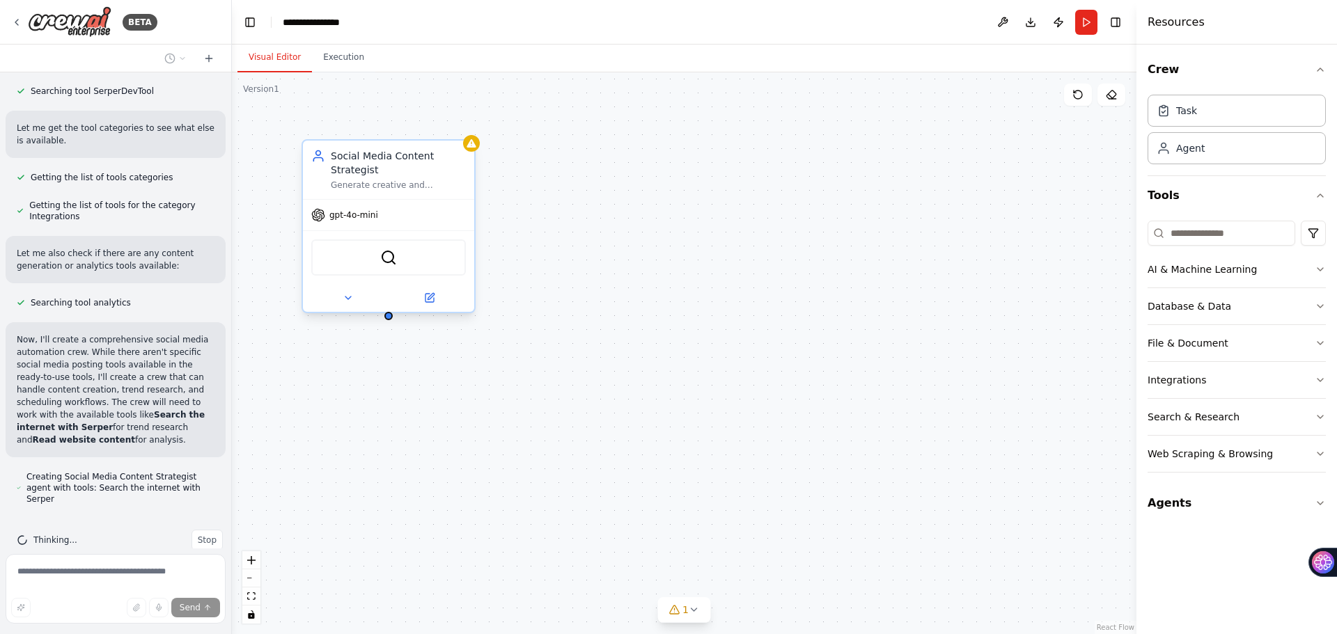
scroll to position [449, 0]
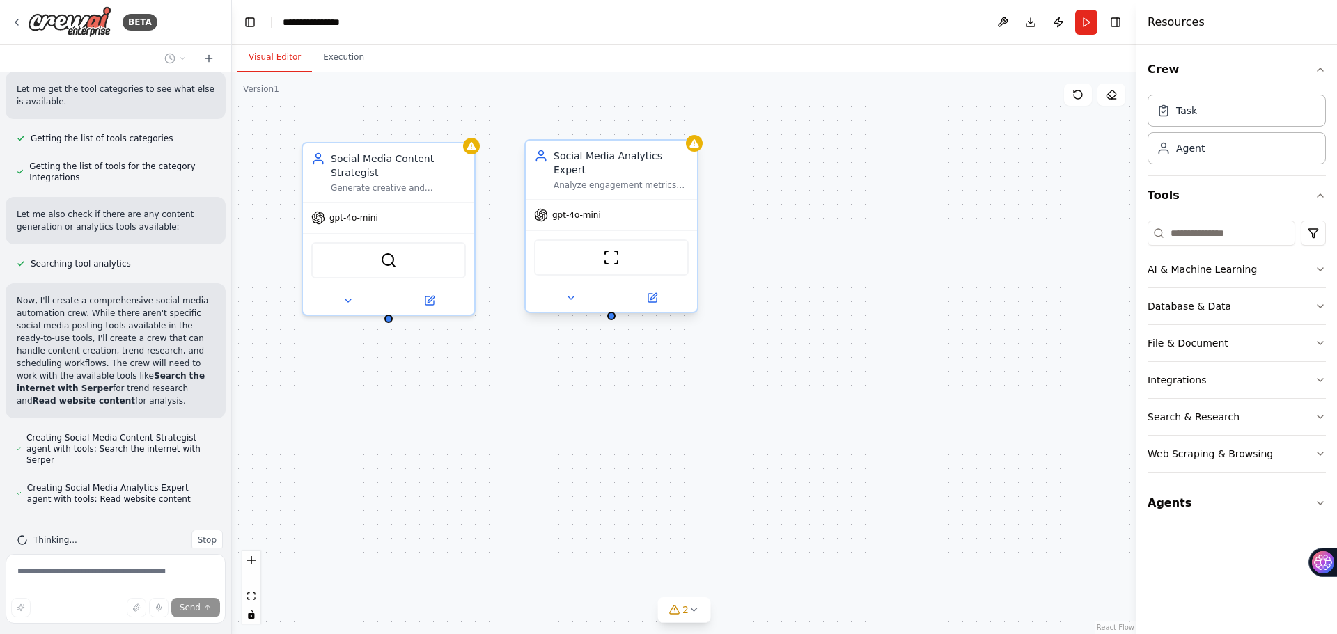
click at [563, 165] on div "Social Media Analytics Expert Analyze engagement metrics across {social_platfor…" at bounding box center [620, 170] width 135 height 42
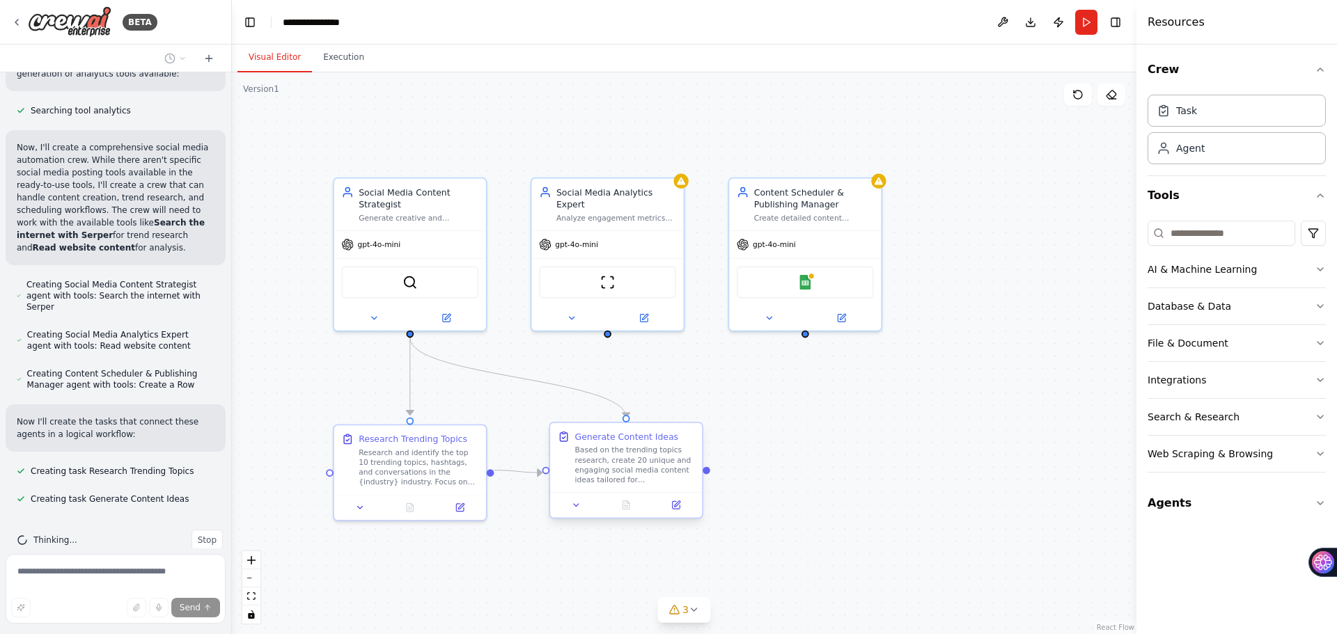
scroll to position [630, 0]
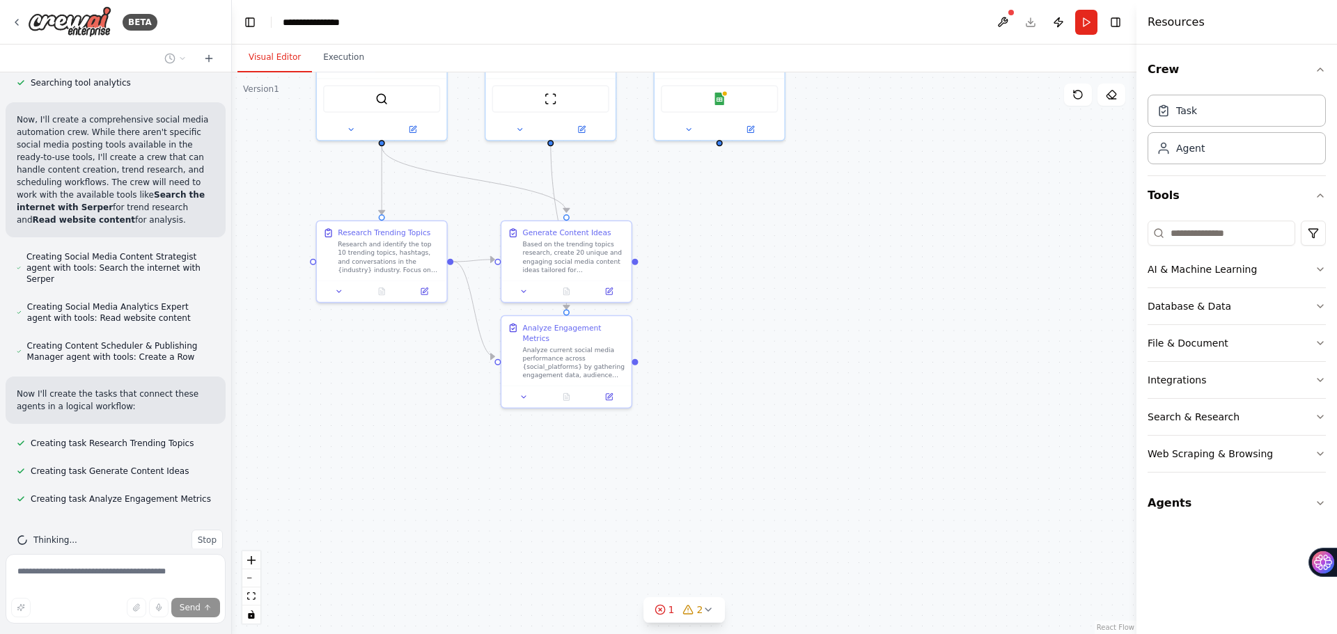
drag, startPoint x: 779, startPoint y: 491, endPoint x: 724, endPoint y: 271, distance: 226.8
click at [739, 254] on div ".deletable-edge-delete-btn { width: 20px; height: 20px; border: 0px solid #ffff…" at bounding box center [684, 353] width 904 height 562
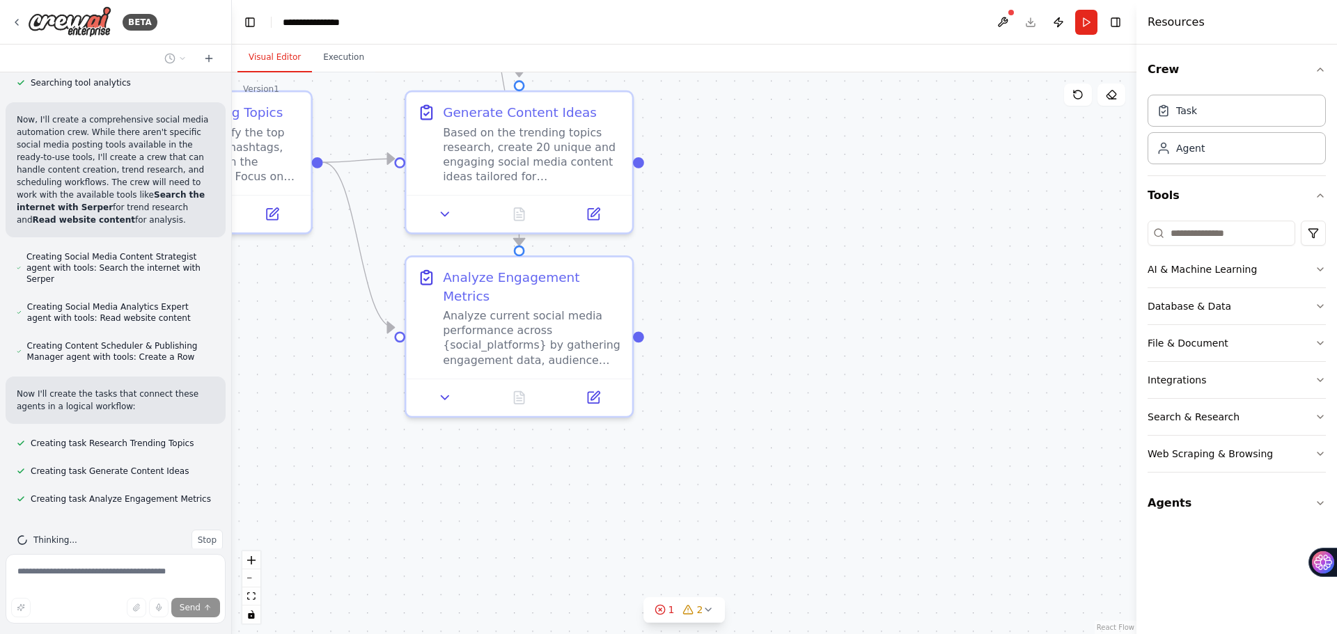
scroll to position [658, 0]
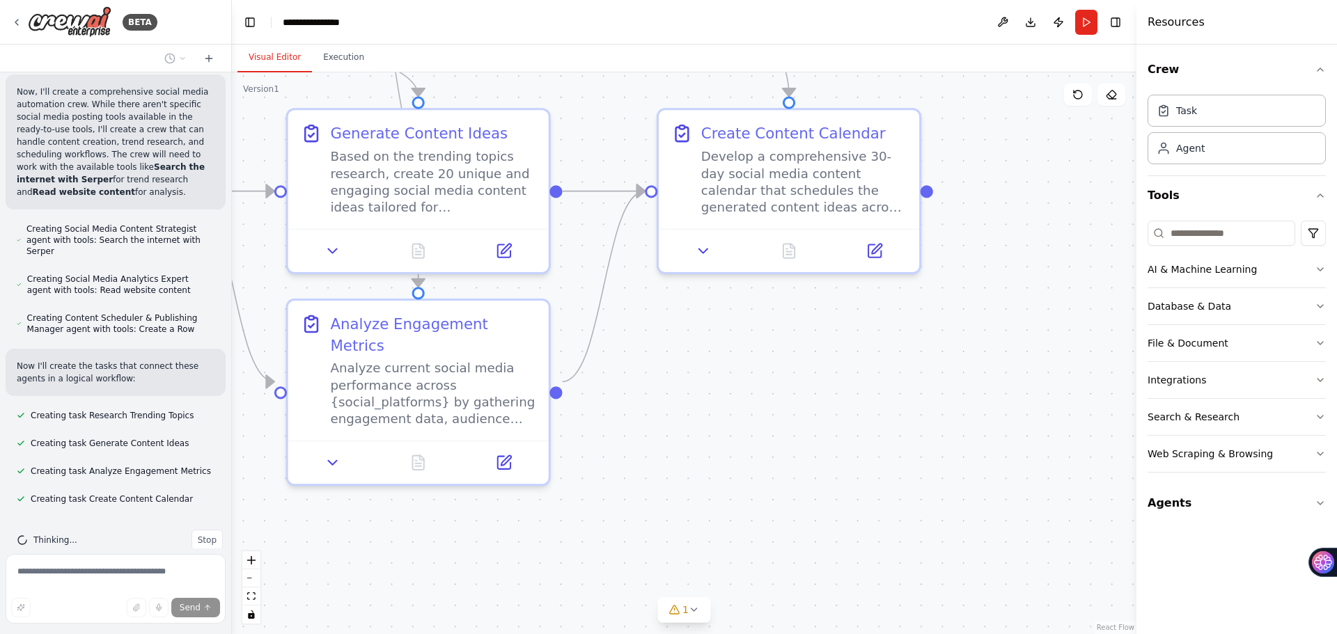
drag, startPoint x: 776, startPoint y: 301, endPoint x: 696, endPoint y: 356, distance: 96.7
click at [696, 356] on div ".deletable-edge-delete-btn { width: 20px; height: 20px; border: 0px solid #ffff…" at bounding box center [684, 353] width 904 height 562
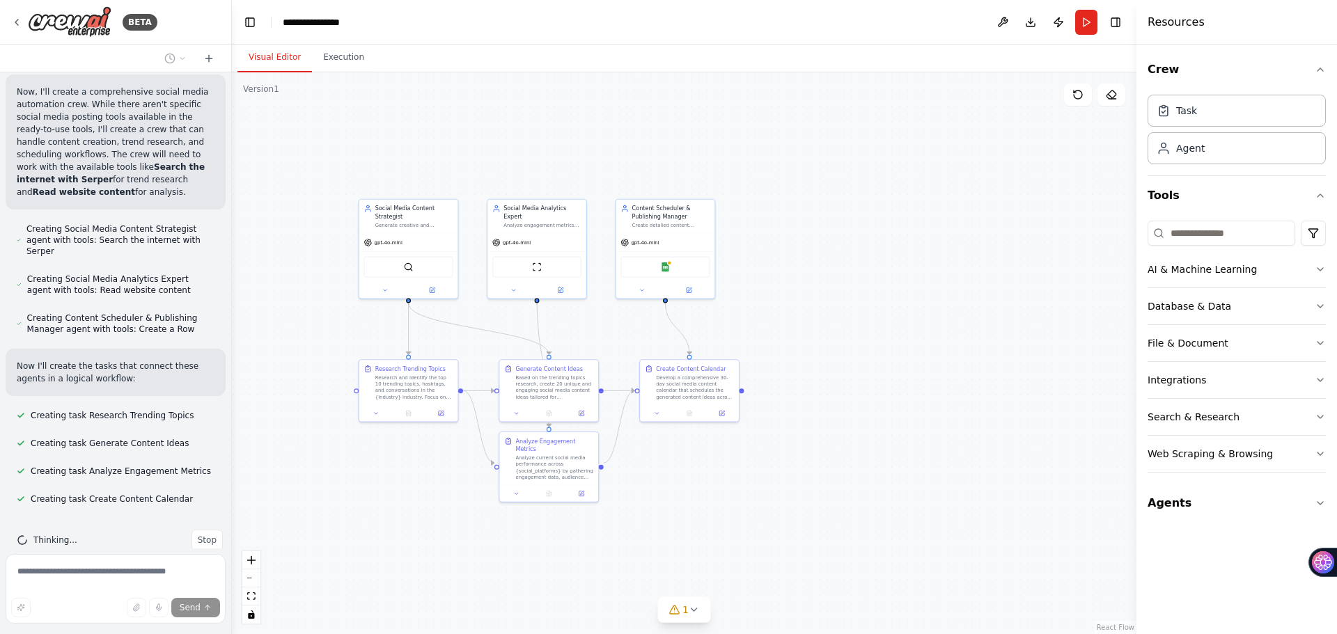
drag, startPoint x: 696, startPoint y: 353, endPoint x: 653, endPoint y: 458, distance: 113.6
click at [653, 458] on div ".deletable-edge-delete-btn { width: 20px; height: 20px; border: 0px solid #ffff…" at bounding box center [684, 353] width 904 height 562
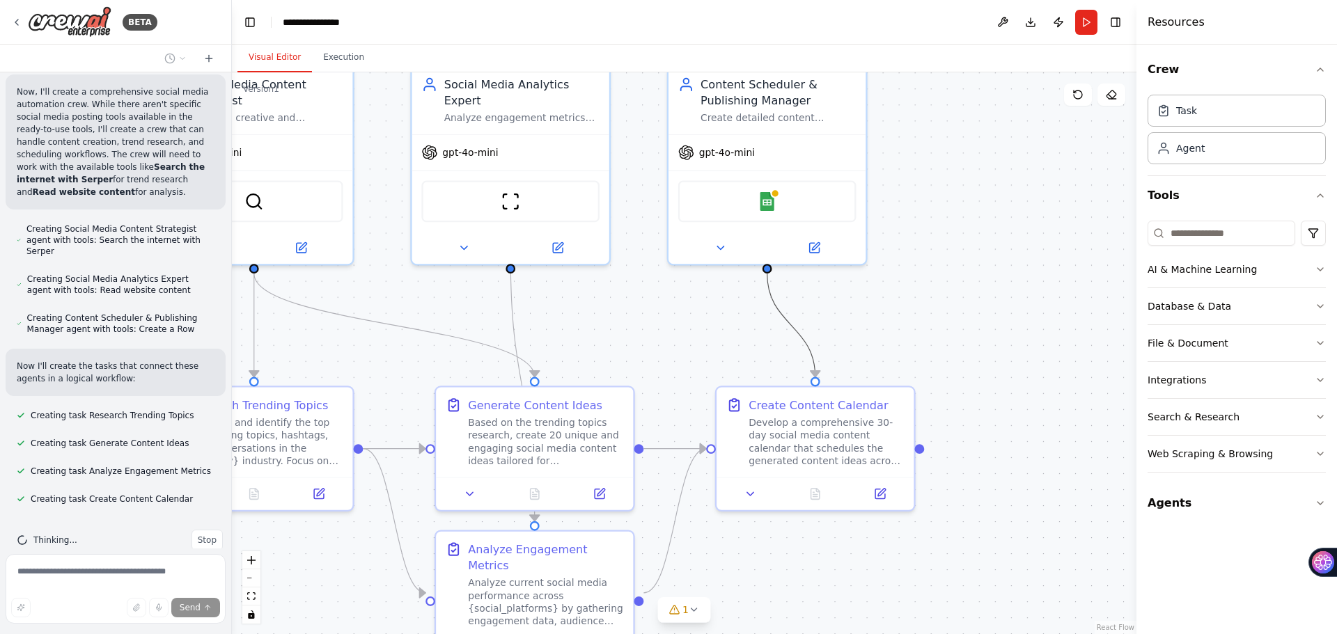
click at [770, 289] on circle "Edge from 1a6410d2-71c7-498a-9822-300e1895746c to 89c1e718-a37d-4b2c-8066-df30b…" at bounding box center [767, 282] width 16 height 16
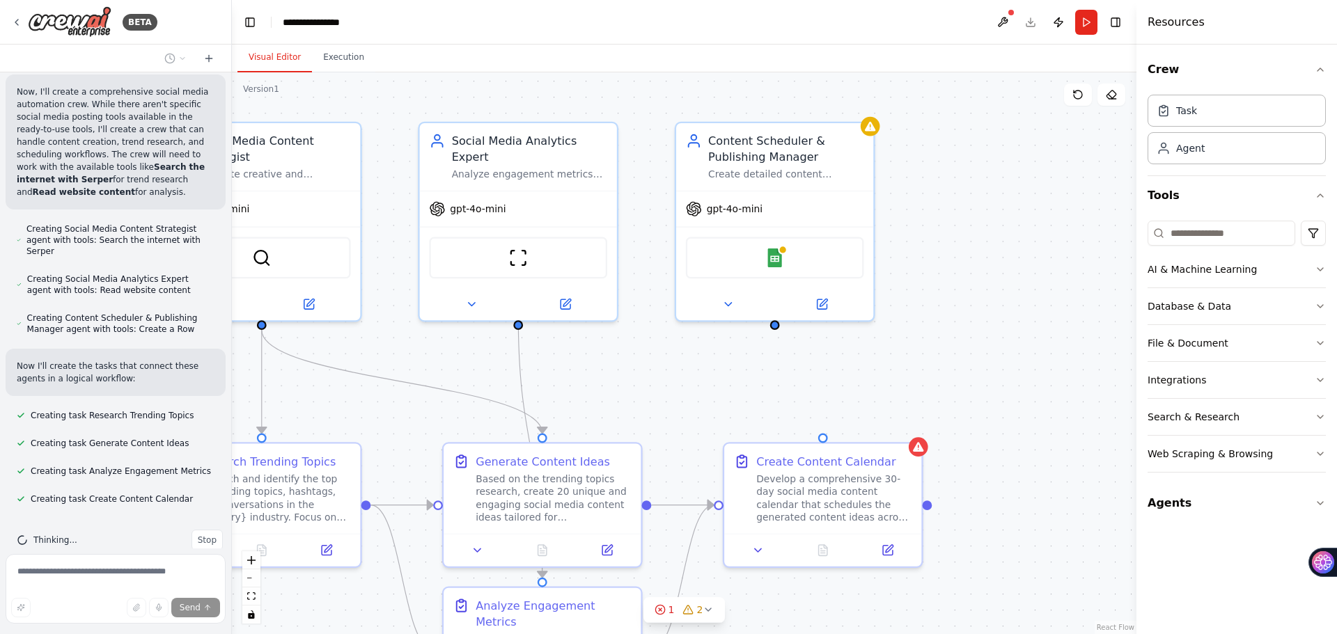
drag, startPoint x: 760, startPoint y: 288, endPoint x: 768, endPoint y: 321, distance: 33.6
click at [768, 321] on div ".deletable-edge-delete-btn { width: 20px; height: 20px; border: 0px solid #ffff…" at bounding box center [684, 353] width 904 height 562
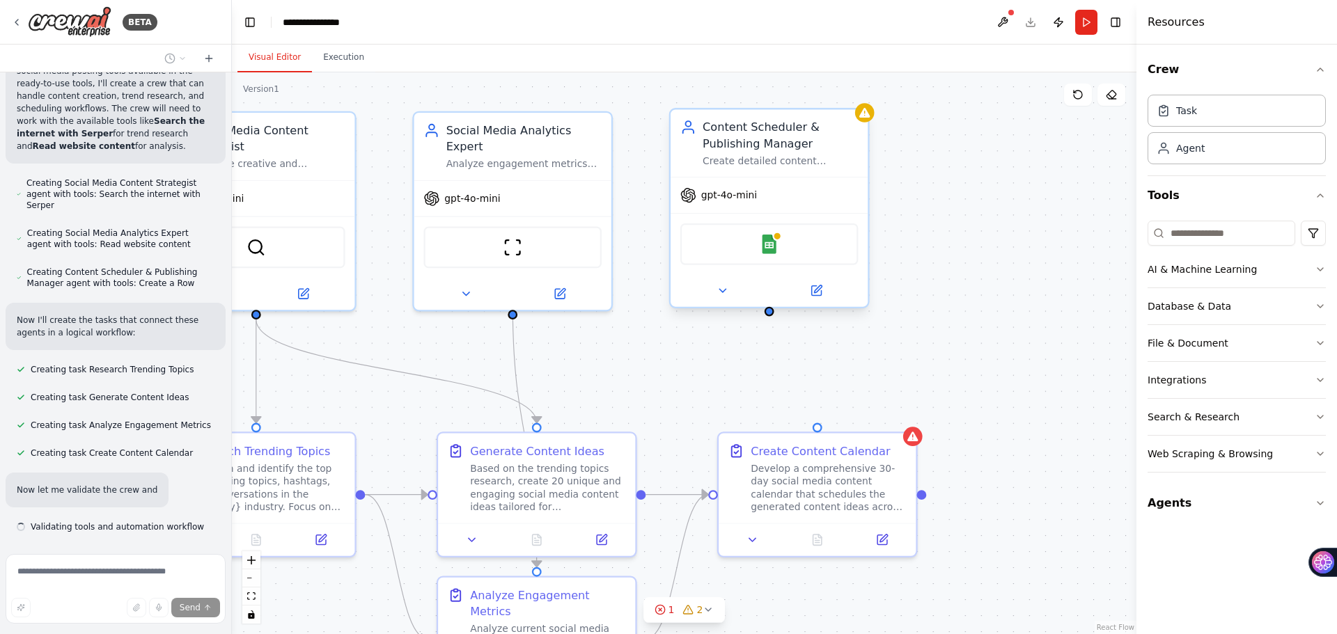
scroll to position [744, 0]
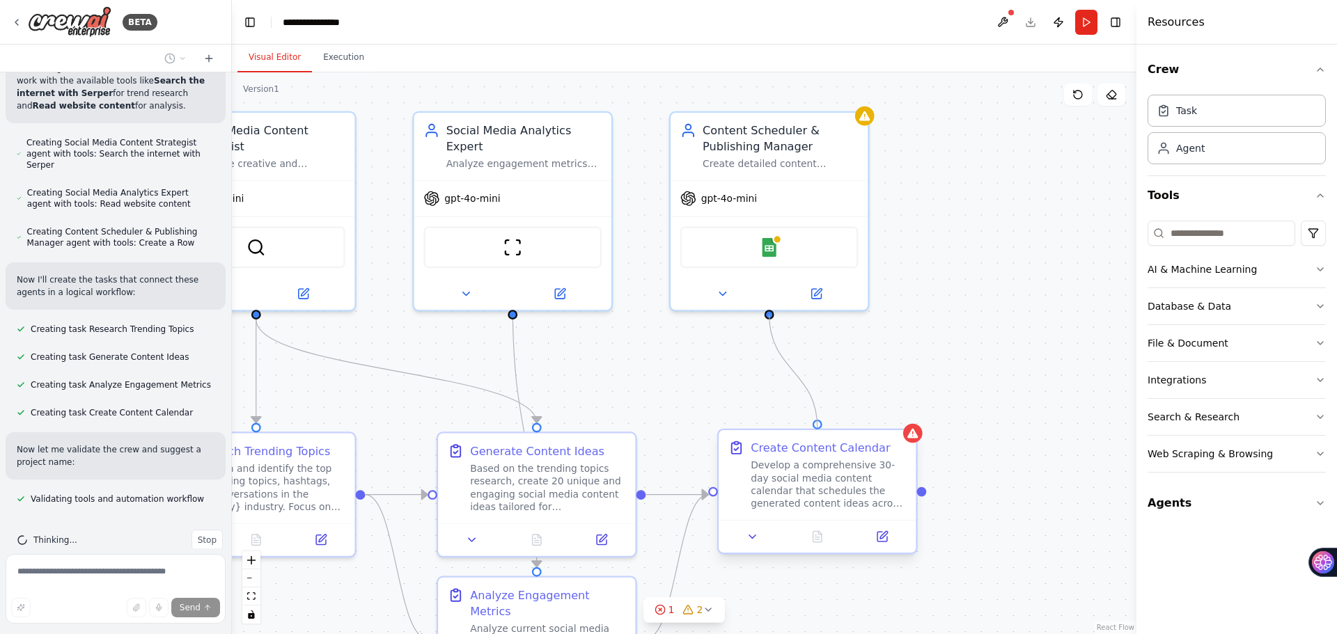
drag, startPoint x: 771, startPoint y: 311, endPoint x: 825, endPoint y: 442, distance: 141.4
click at [817, 438] on div "Social Media Content Strategist Generate creative and engaging social media con…" at bounding box center [596, 354] width 1041 height 647
click at [826, 462] on div "Develop a comprehensive 30-day social media content calendar that schedules the…" at bounding box center [827, 485] width 155 height 52
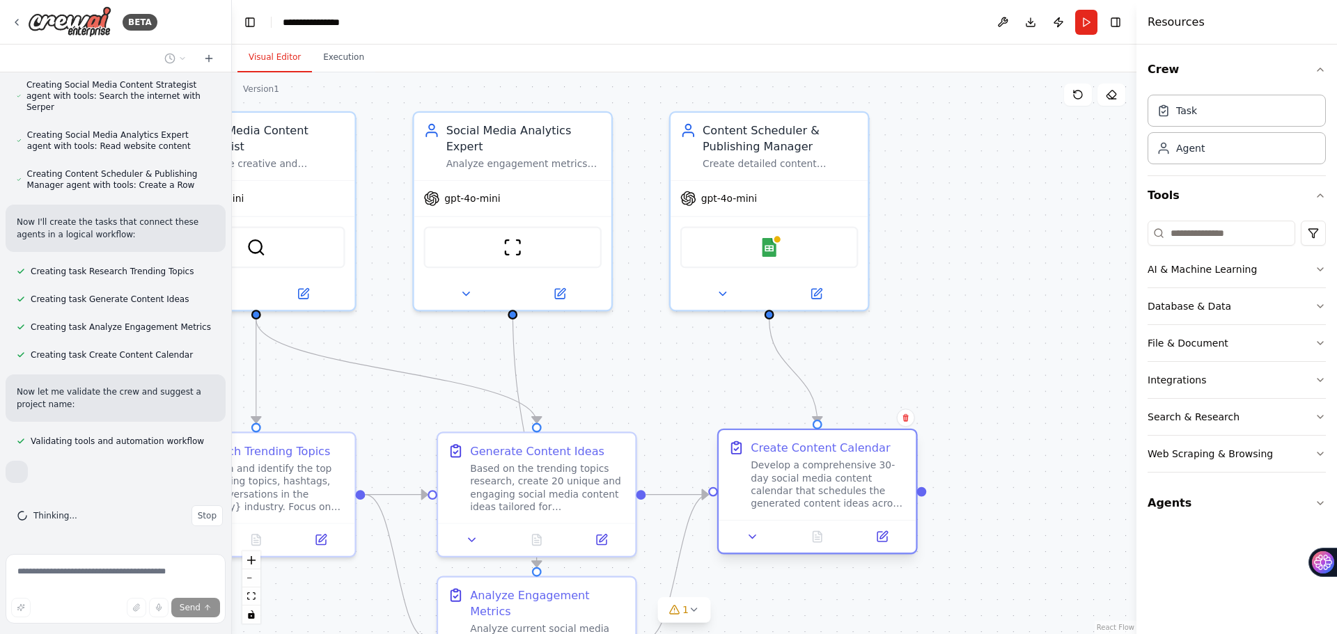
click at [821, 487] on div "Develop a comprehensive 30-day social media content calendar that schedules the…" at bounding box center [827, 485] width 155 height 52
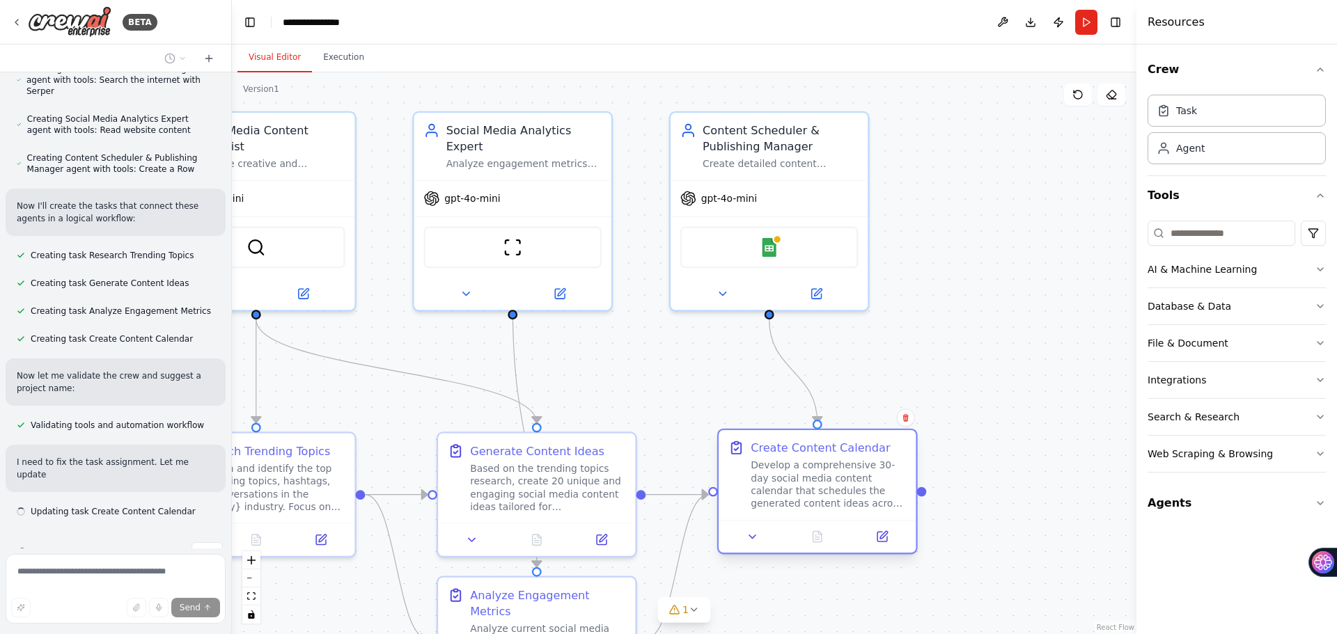
scroll to position [831, 0]
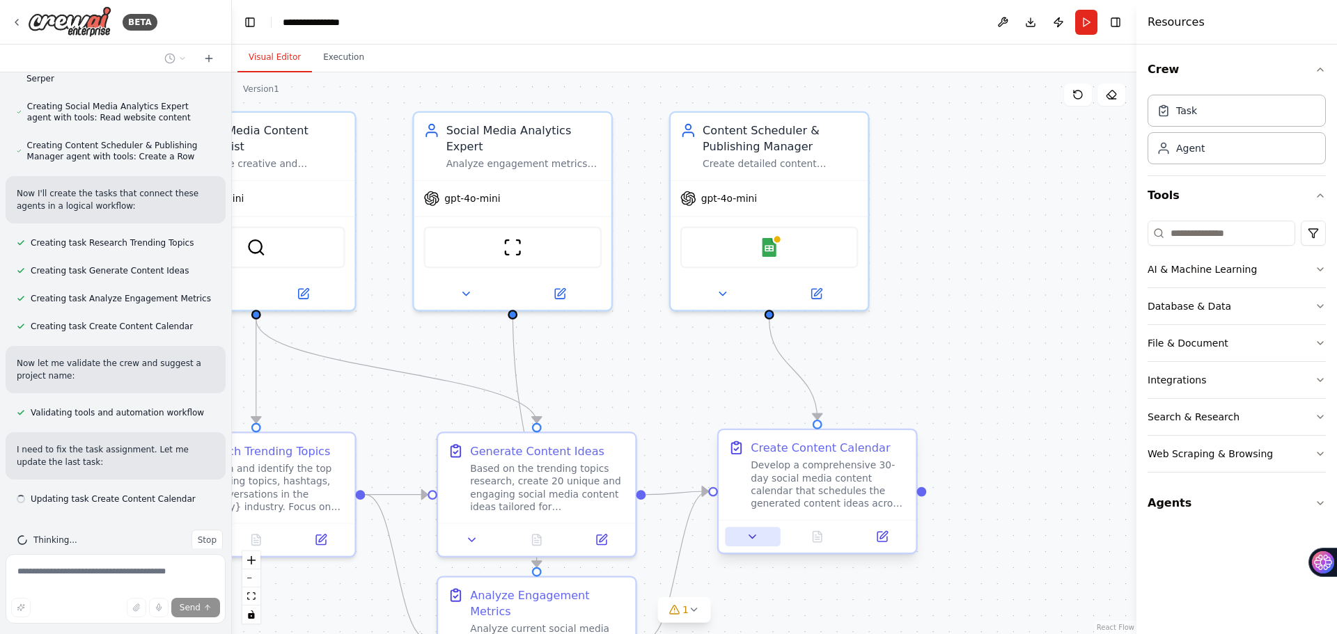
click at [753, 540] on icon at bounding box center [752, 536] width 13 height 13
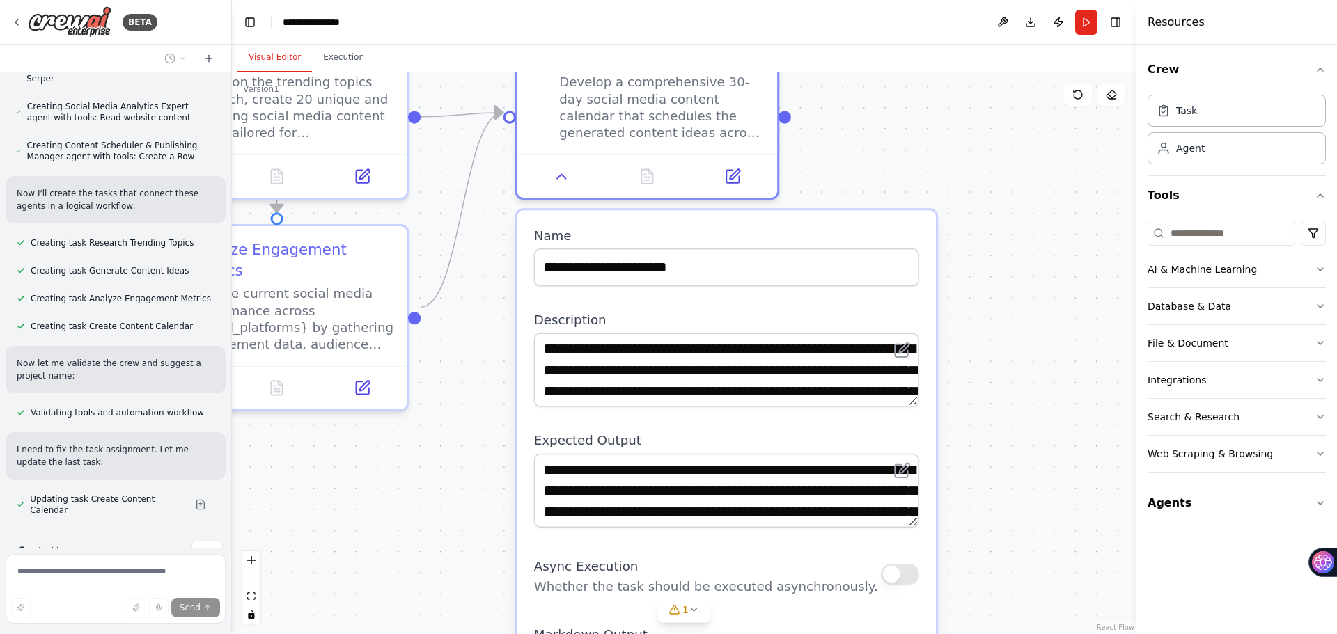
drag, startPoint x: 988, startPoint y: 448, endPoint x: 877, endPoint y: -40, distance: 501.1
click at [877, 0] on html "BETA Create a crew that schedules and publishes social media content across mul…" at bounding box center [668, 369] width 1337 height 739
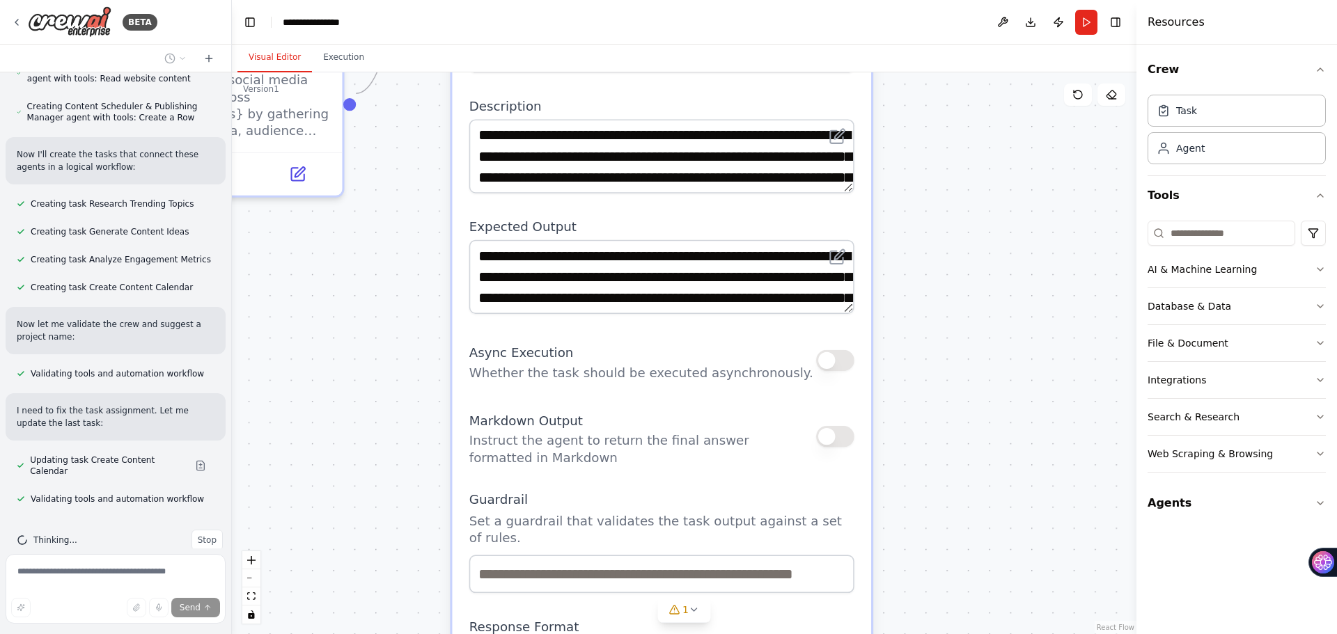
scroll to position [909, 0]
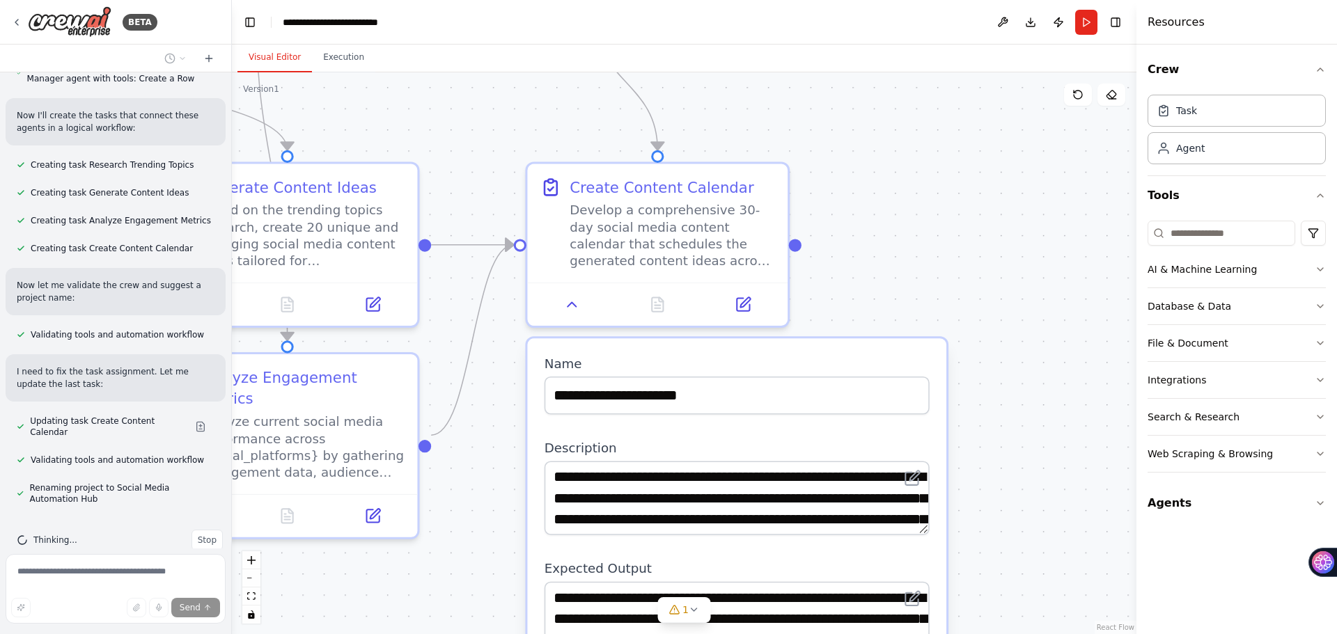
drag, startPoint x: 1021, startPoint y: 473, endPoint x: 1099, endPoint y: 666, distance: 207.6
click at [1099, 634] on html "BETA Create a crew that schedules and publishes social media content across mul…" at bounding box center [668, 369] width 1337 height 739
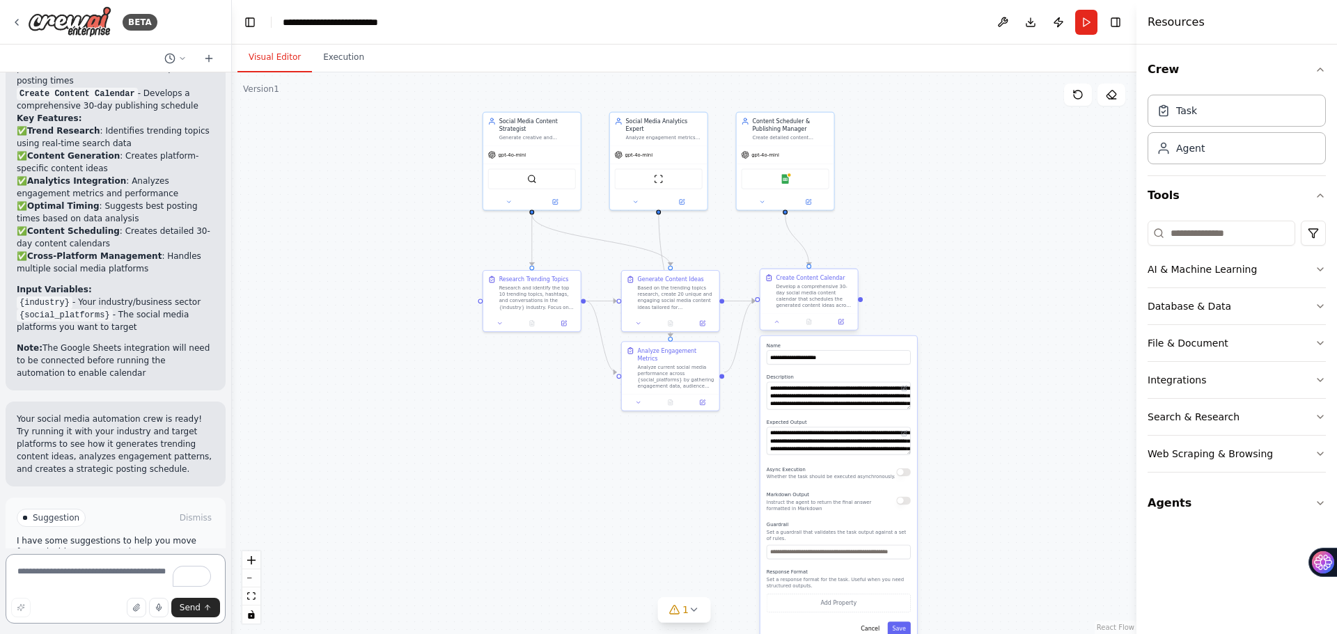
scroll to position [1669, 0]
